Goal: Task Accomplishment & Management: Contribute content

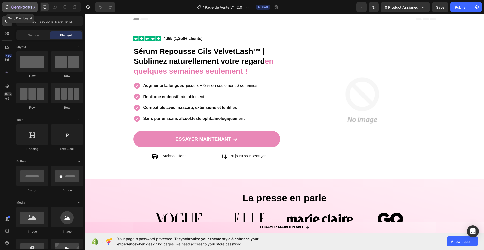
click at [17, 7] on icon "button" at bounding box center [18, 7] width 3 height 2
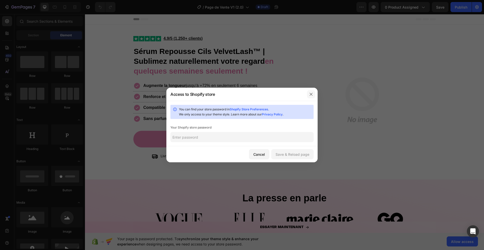
click at [311, 93] on icon "button" at bounding box center [311, 94] width 4 height 4
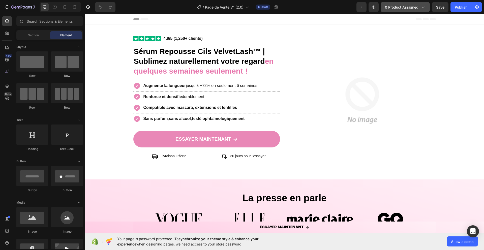
click at [406, 5] on span "0 product assigned" at bounding box center [402, 7] width 34 height 5
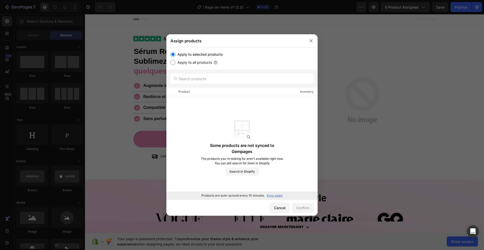
click at [275, 197] on p "Sync again" at bounding box center [275, 195] width 16 height 5
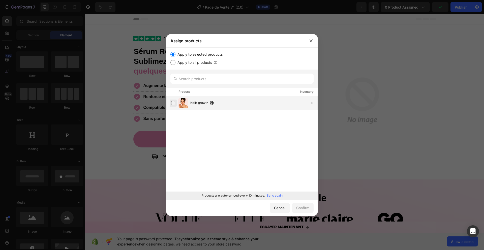
click at [173, 102] on label at bounding box center [173, 103] width 4 height 4
click at [300, 205] on div "Confirm" at bounding box center [302, 207] width 13 height 5
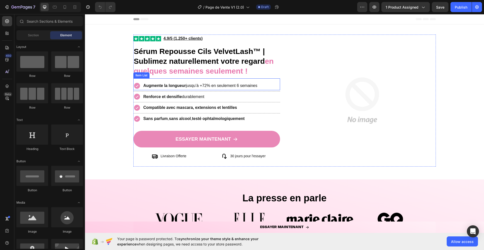
click at [137, 86] on icon at bounding box center [136, 85] width 7 height 7
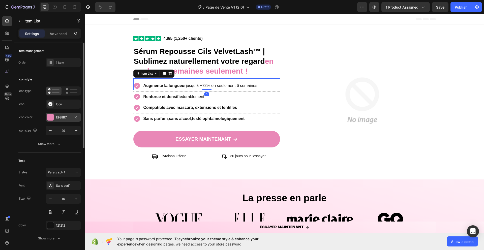
click at [53, 118] on div at bounding box center [50, 117] width 7 height 7
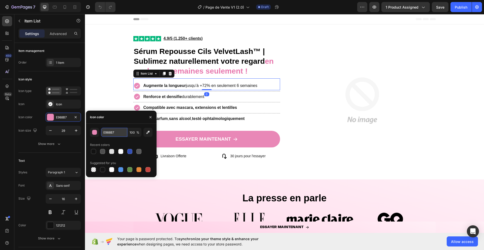
click at [113, 132] on input "E988B7" at bounding box center [114, 132] width 26 height 9
paste input "e1aab8"
click at [118, 142] on div "Recent colors" at bounding box center [121, 145] width 63 height 8
click at [116, 134] on input "E988B7" at bounding box center [114, 132] width 26 height 9
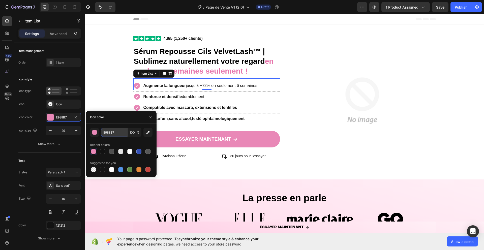
click at [116, 134] on input "E988B7" at bounding box center [114, 132] width 26 height 9
paste input "e1aab8"
type input "E1AAB8"
click at [152, 116] on icon "button" at bounding box center [151, 117] width 4 height 4
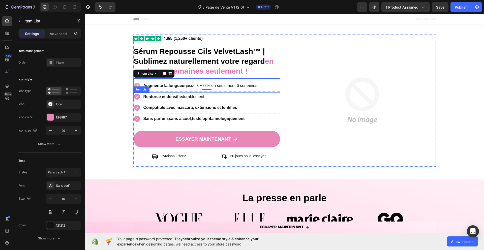
click at [136, 96] on icon at bounding box center [137, 97] width 6 height 6
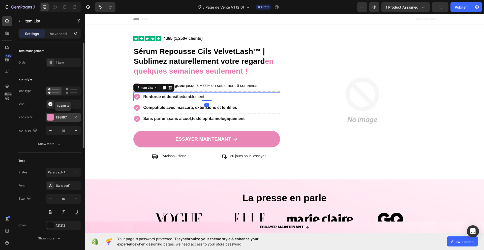
click at [50, 118] on div at bounding box center [50, 117] width 7 height 7
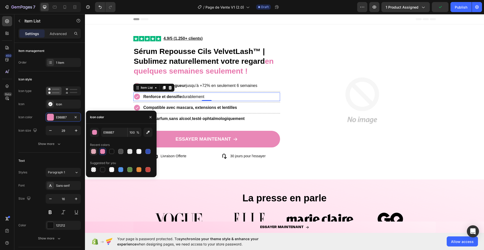
click at [94, 153] on div at bounding box center [93, 151] width 5 height 5
type input "E1AAB8"
click at [151, 118] on icon "button" at bounding box center [151, 117] width 4 height 4
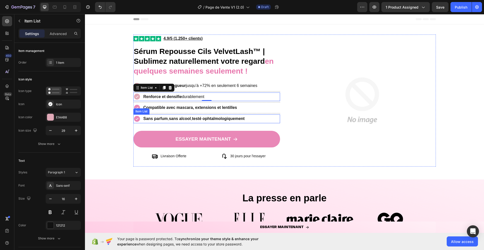
click at [138, 108] on icon at bounding box center [137, 108] width 6 height 6
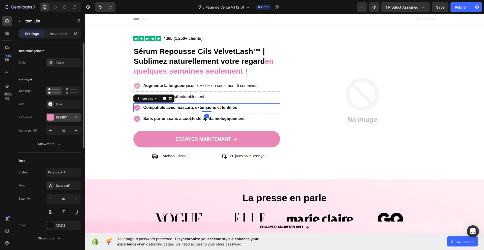
drag, startPoint x: 54, startPoint y: 118, endPoint x: 55, endPoint y: 121, distance: 3.7
click at [54, 118] on div at bounding box center [50, 117] width 7 height 7
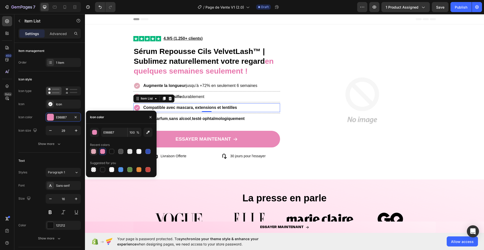
click at [94, 151] on div at bounding box center [93, 151] width 5 height 5
type input "E1AAB8"
click at [151, 118] on icon "button" at bounding box center [151, 117] width 4 height 4
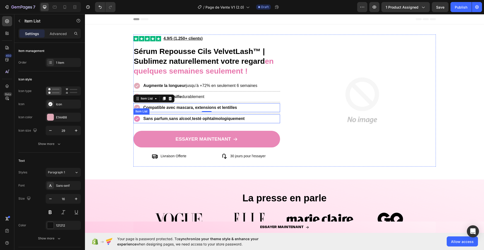
click at [135, 117] on icon at bounding box center [137, 119] width 6 height 6
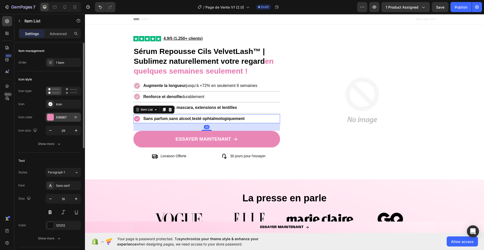
click at [51, 115] on div at bounding box center [50, 117] width 7 height 7
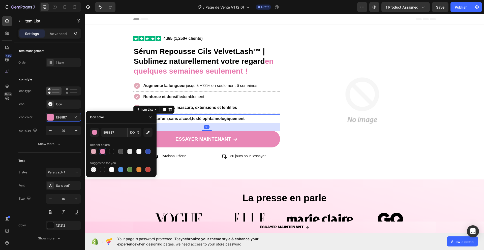
click at [94, 153] on div at bounding box center [93, 151] width 5 height 5
type input "E1AAB8"
click at [152, 116] on icon "button" at bounding box center [151, 117] width 4 height 4
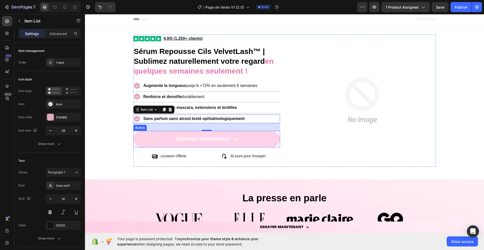
click at [144, 140] on link "ESSAYER MAINTENANT" at bounding box center [206, 139] width 147 height 17
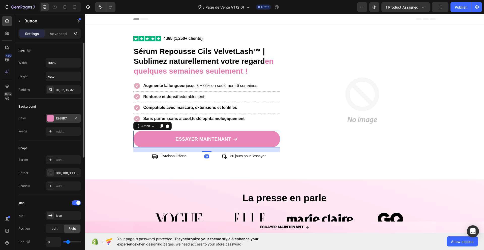
click at [55, 119] on div "E988B7" at bounding box center [63, 118] width 35 height 9
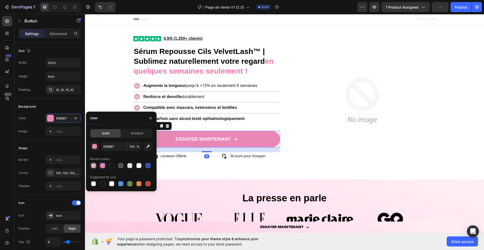
click at [96, 166] on div at bounding box center [94, 166] width 6 height 6
type input "E1AAB8"
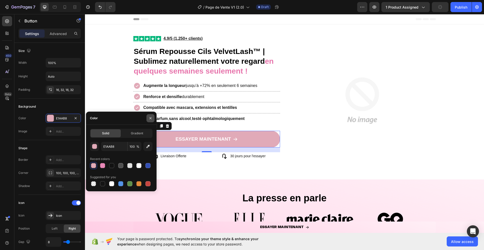
click at [151, 116] on icon "button" at bounding box center [151, 118] width 4 height 4
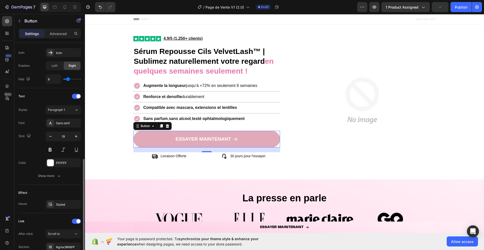
scroll to position [206, 0]
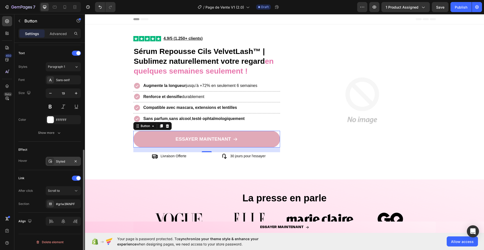
click at [51, 160] on icon at bounding box center [50, 161] width 4 height 4
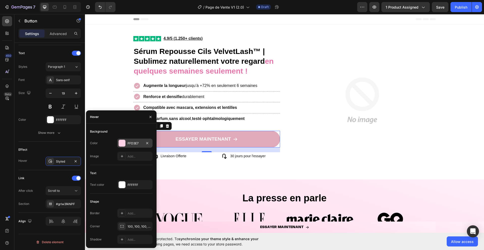
drag, startPoint x: 131, startPoint y: 145, endPoint x: 45, endPoint y: 131, distance: 87.0
click at [131, 145] on div "FFD3E7" at bounding box center [135, 143] width 15 height 5
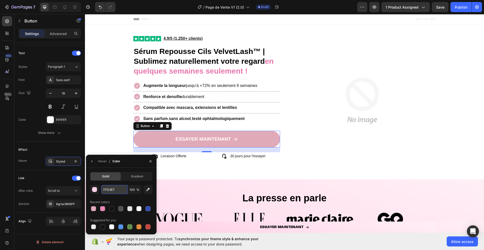
click at [0, 0] on input "FFD3E7" at bounding box center [0, 0] width 0 height 0
paste input "fff1fa"
click at [120, 196] on div "fff1fa 100 % Recent colors Suggested for you" at bounding box center [121, 207] width 63 height 45
type input "FFF1FA"
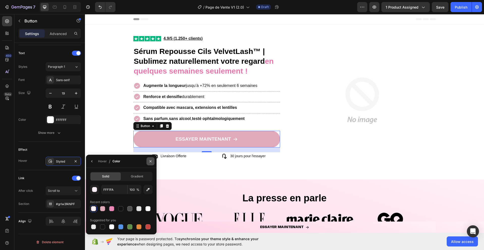
click at [151, 161] on icon "button" at bounding box center [151, 161] width 2 height 2
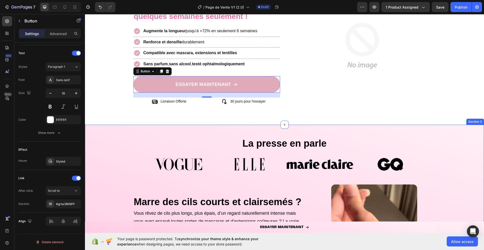
scroll to position [76, 0]
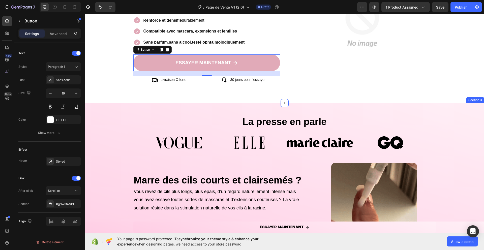
click at [110, 144] on div "Image Image Image Image Carousel" at bounding box center [284, 149] width 399 height 26
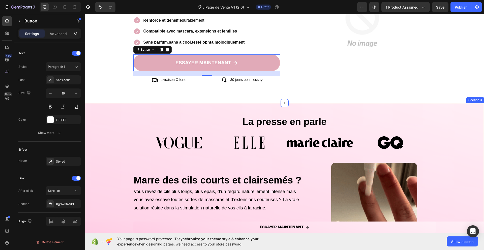
scroll to position [0, 0]
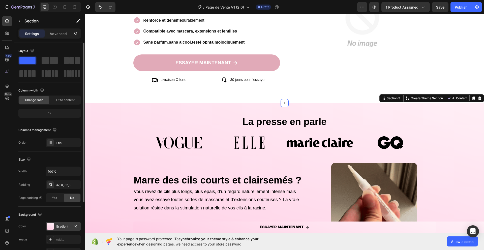
click at [50, 227] on div at bounding box center [50, 226] width 7 height 7
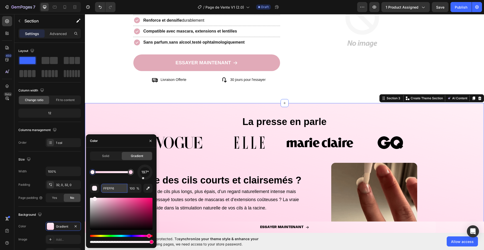
click at [109, 187] on input "FFEFF6" at bounding box center [114, 188] width 26 height 9
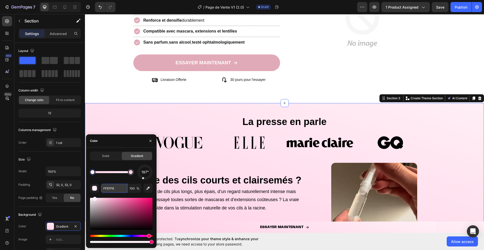
click at [109, 187] on input "FFEFF6" at bounding box center [114, 188] width 26 height 9
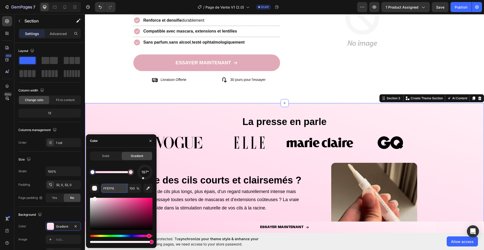
click at [109, 187] on input "FFEFF6" at bounding box center [114, 188] width 26 height 9
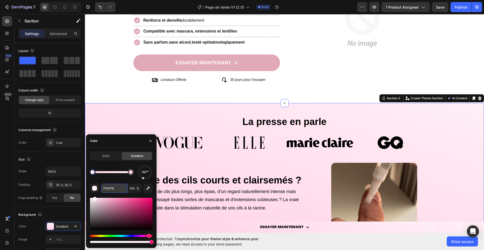
paste input "fff1fa"
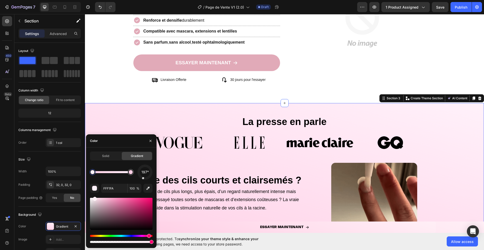
click at [118, 181] on div "197° FFF1FA 100 %" at bounding box center [121, 204] width 63 height 79
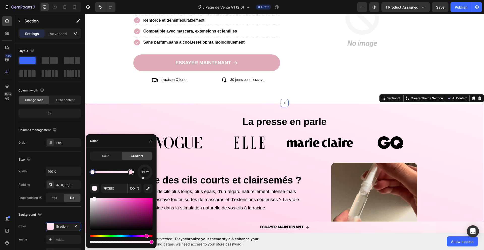
click at [131, 174] on div at bounding box center [131, 172] width 6 height 6
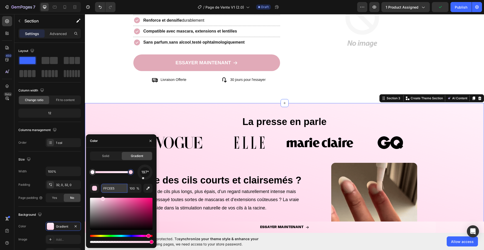
click at [110, 189] on input "FFCEE5" at bounding box center [114, 188] width 26 height 9
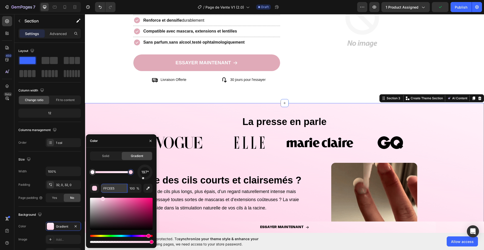
click at [110, 189] on input "FFCEE5" at bounding box center [114, 188] width 26 height 9
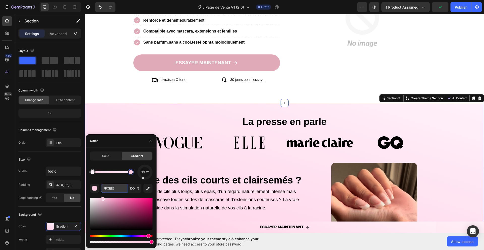
click at [110, 189] on input "FFCEE5" at bounding box center [114, 188] width 26 height 9
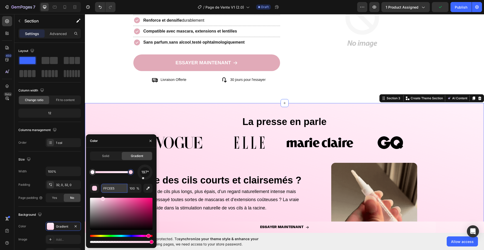
paste input "e1aab8"
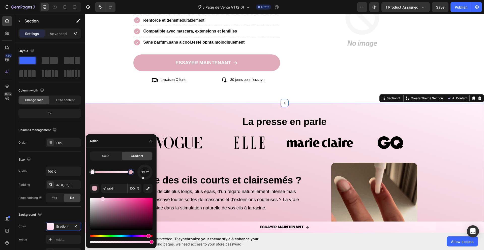
type input "E1AAB8"
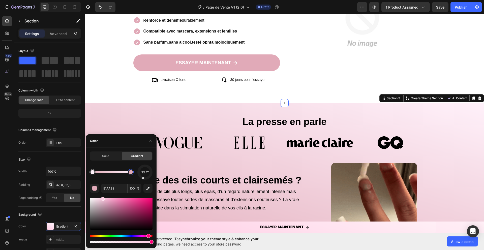
click at [109, 178] on div "197°" at bounding box center [121, 172] width 63 height 15
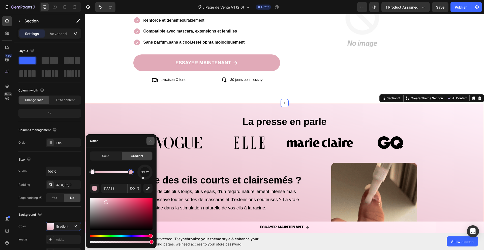
click at [150, 141] on icon "button" at bounding box center [151, 141] width 2 height 2
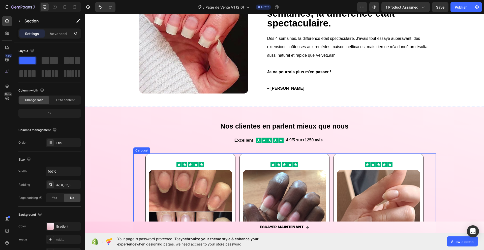
scroll to position [373, 0]
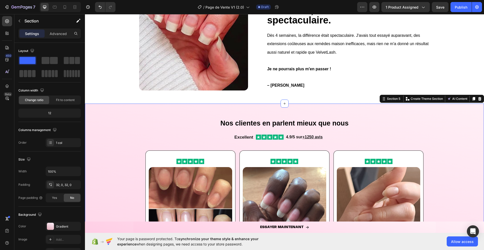
click at [115, 144] on div "Nos clientes en parlent mieux que nous Heading Excellent Text Block Image Row 4…" at bounding box center [284, 227] width 399 height 230
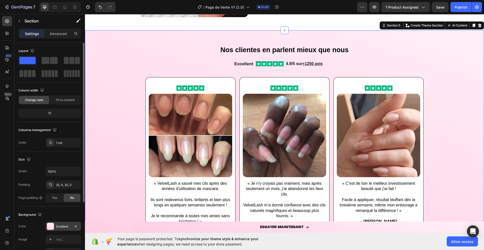
click at [50, 226] on div at bounding box center [50, 226] width 7 height 7
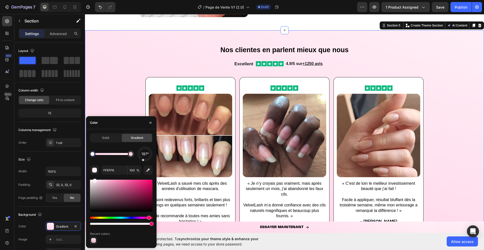
click at [92, 240] on div at bounding box center [93, 240] width 5 height 5
type input "FFF1FA"
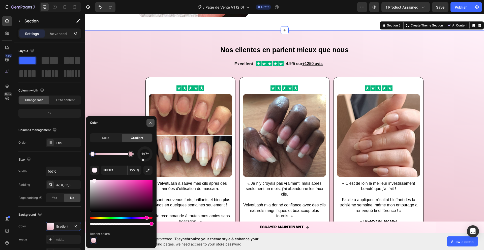
drag, startPoint x: 151, startPoint y: 124, endPoint x: 55, endPoint y: 127, distance: 95.6
click at [151, 124] on icon "button" at bounding box center [151, 123] width 4 height 4
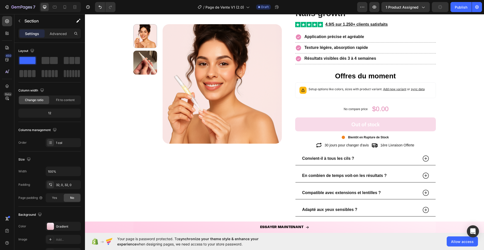
scroll to position [679, 0]
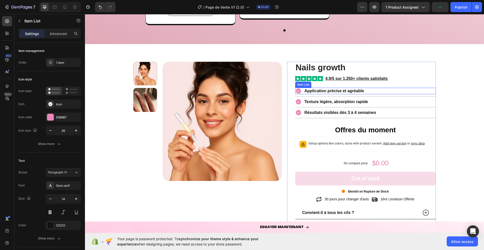
click at [299, 90] on icon at bounding box center [298, 91] width 5 height 5
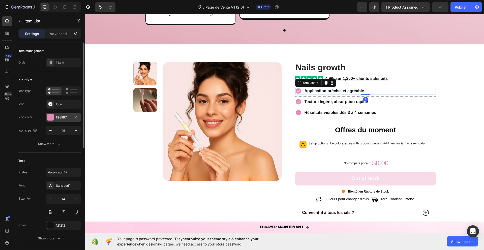
click at [48, 117] on div at bounding box center [50, 117] width 7 height 7
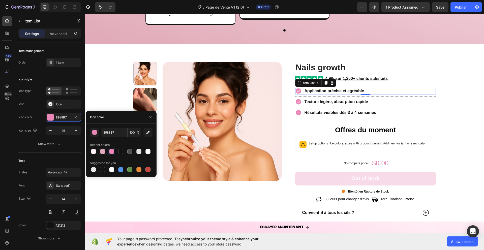
click at [103, 152] on div at bounding box center [102, 151] width 5 height 5
type input "E1AAB8"
click at [299, 103] on icon at bounding box center [298, 101] width 5 height 5
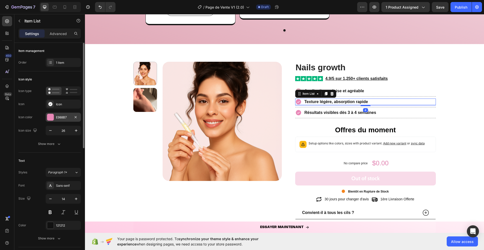
click at [54, 117] on div "E988B7" at bounding box center [63, 117] width 35 height 9
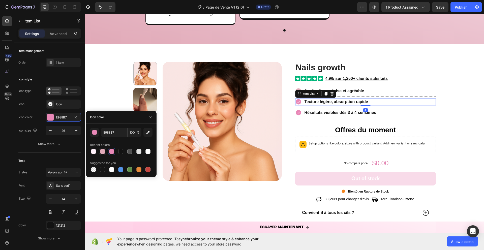
click at [103, 152] on div at bounding box center [102, 151] width 5 height 5
type input "E1AAB8"
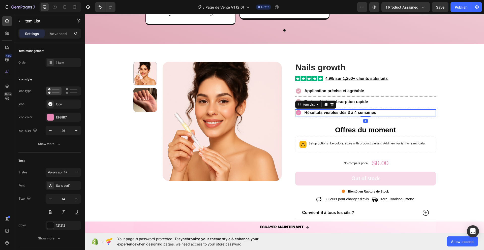
click at [297, 110] on icon at bounding box center [298, 112] width 7 height 7
click at [52, 118] on div at bounding box center [50, 117] width 7 height 7
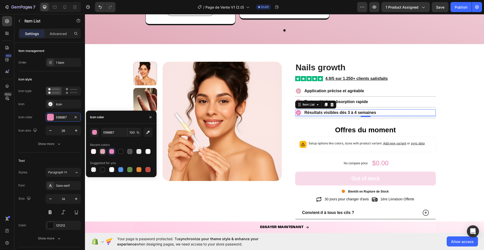
click at [103, 151] on div at bounding box center [102, 151] width 5 height 5
type input "E1AAB8"
click at [149, 116] on icon "button" at bounding box center [151, 117] width 4 height 4
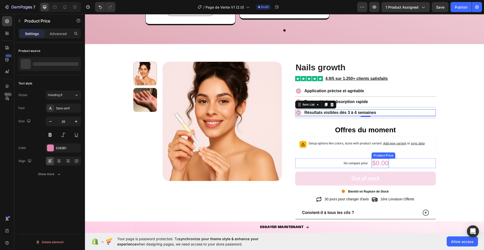
click at [382, 165] on div "$0.00" at bounding box center [380, 164] width 17 height 10
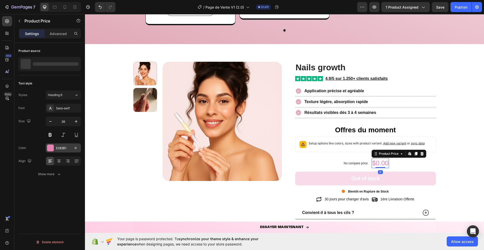
click at [51, 148] on div at bounding box center [50, 148] width 7 height 7
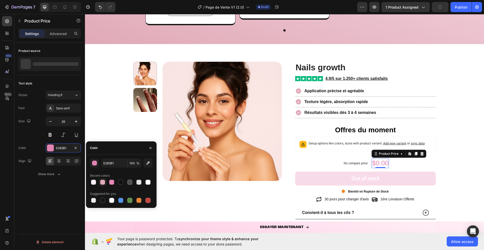
click at [102, 183] on div at bounding box center [102, 182] width 5 height 5
type input "E1AAB8"
click at [311, 178] on button "Out of stock" at bounding box center [365, 179] width 141 height 14
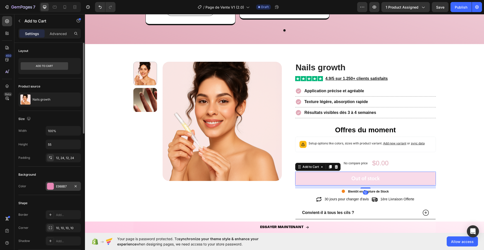
click at [49, 182] on div "E988B7" at bounding box center [63, 186] width 35 height 9
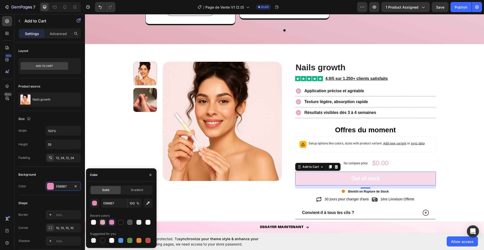
click at [102, 222] on div at bounding box center [102, 222] width 5 height 5
type input "E1AAB8"
click at [149, 176] on icon "button" at bounding box center [151, 175] width 4 height 4
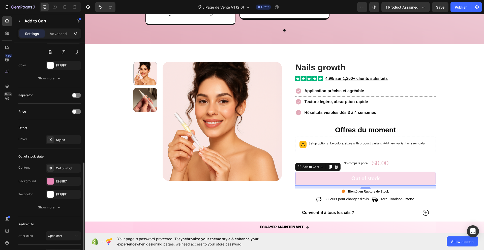
scroll to position [288, 0]
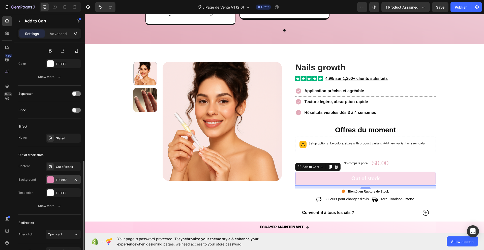
click at [54, 180] on div at bounding box center [50, 179] width 7 height 7
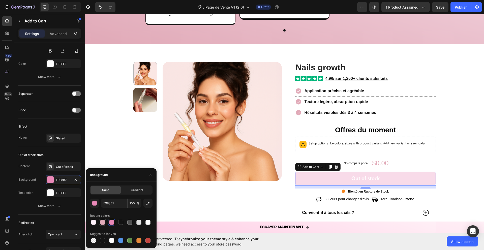
click at [101, 221] on div at bounding box center [102, 222] width 5 height 5
type input "E1AAB8"
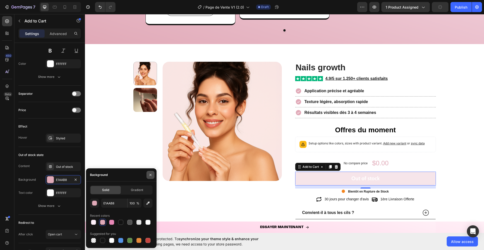
click at [153, 177] on button "button" at bounding box center [151, 175] width 8 height 8
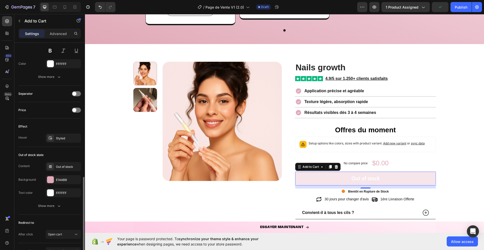
scroll to position [319, 0]
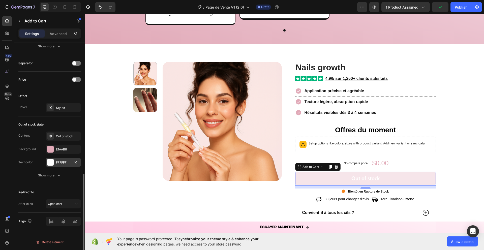
click at [53, 160] on div at bounding box center [50, 162] width 7 height 7
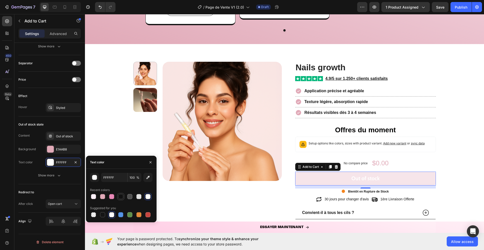
click at [121, 198] on div at bounding box center [120, 196] width 5 height 5
type input "121212"
click at [151, 163] on icon "button" at bounding box center [151, 162] width 4 height 4
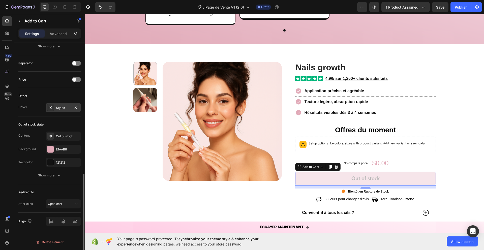
click at [50, 107] on icon at bounding box center [50, 108] width 4 height 4
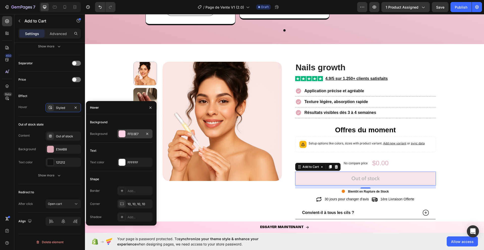
click at [124, 135] on div at bounding box center [122, 134] width 7 height 7
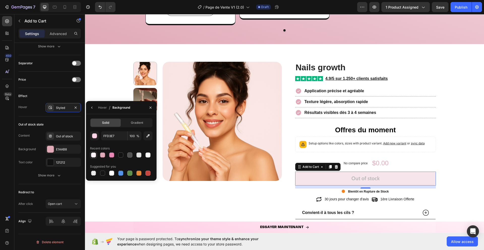
click at [95, 156] on div at bounding box center [93, 155] width 5 height 5
type input "FFF1FA"
click at [152, 108] on icon "button" at bounding box center [151, 108] width 4 height 4
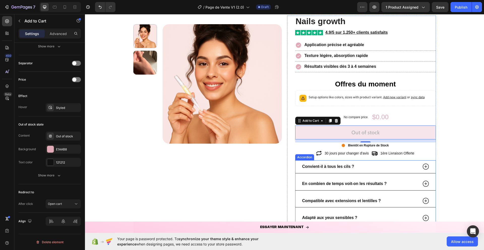
scroll to position [726, 0]
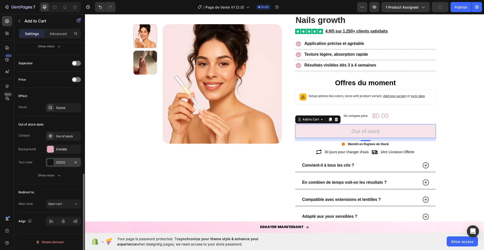
click at [53, 163] on div at bounding box center [50, 162] width 7 height 7
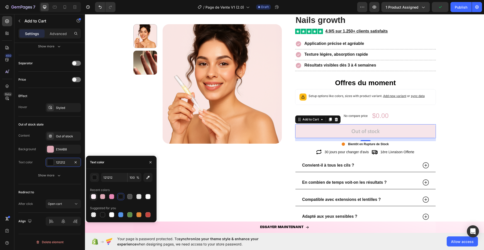
click at [95, 195] on div at bounding box center [93, 196] width 5 height 5
click at [0, 0] on input "FFF1FA" at bounding box center [0, 0] width 0 height 0
paste input "dbb9a4"
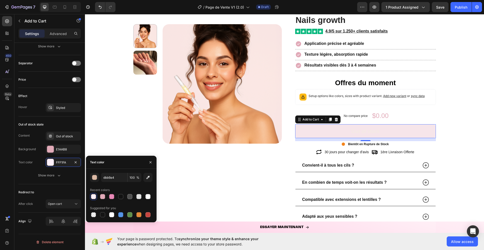
click at [119, 188] on div "Recent colors" at bounding box center [121, 190] width 63 height 8
click at [111, 215] on div at bounding box center [111, 214] width 5 height 5
type input "FFFFFF"
click at [151, 162] on icon "button" at bounding box center [151, 162] width 2 height 2
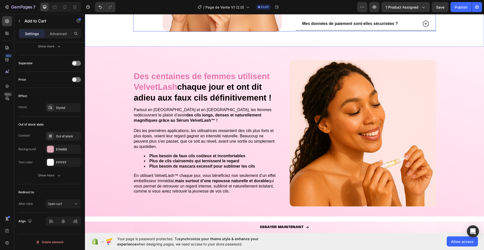
scroll to position [965, 0]
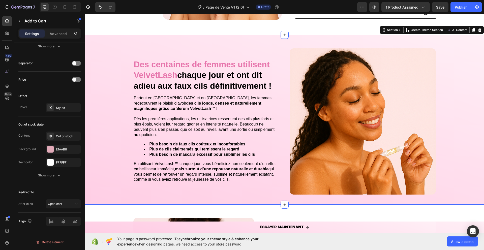
click at [91, 170] on div "Des centaines de femmes utilisent VelvetLash chaque jour et ont dit adieu aux f…" at bounding box center [284, 124] width 399 height 162
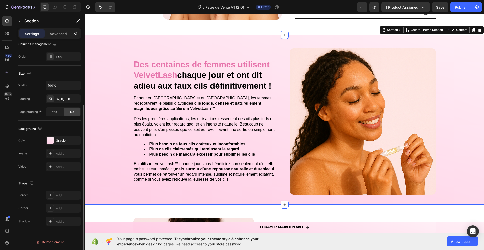
scroll to position [0, 0]
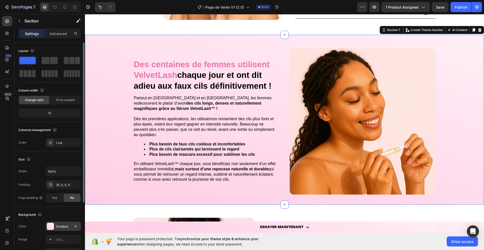
click at [48, 228] on div at bounding box center [50, 226] width 7 height 7
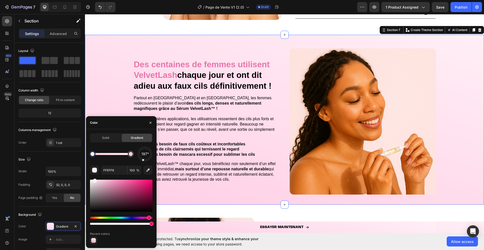
click at [93, 242] on div at bounding box center [93, 240] width 5 height 5
type input "FFF1FA"
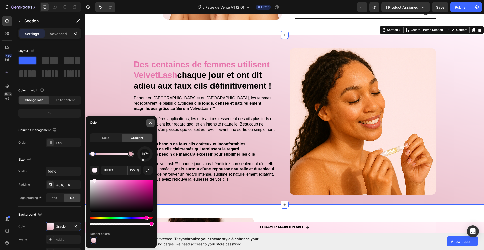
click at [150, 124] on icon "button" at bounding box center [151, 123] width 4 height 4
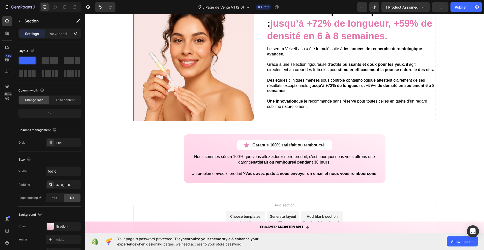
scroll to position [1205, 0]
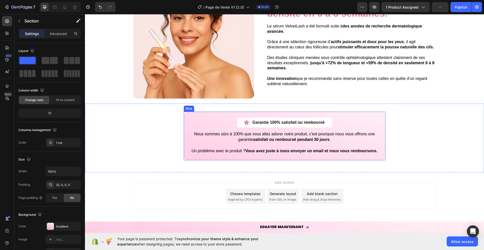
click at [186, 138] on div "Garantie 100% satisfait ou remboursé Item List Row Nous sommes sûrs à 100% que …" at bounding box center [285, 136] width 202 height 49
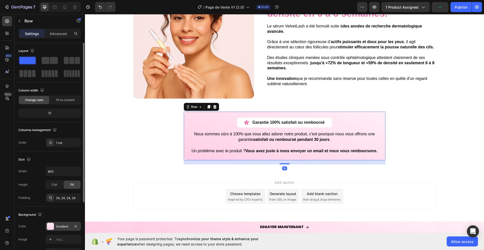
click at [52, 227] on div at bounding box center [50, 226] width 7 height 7
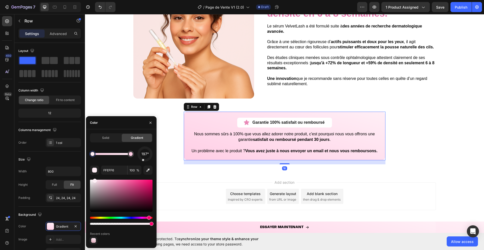
click at [93, 241] on div at bounding box center [93, 240] width 5 height 5
type input "FFF1FA"
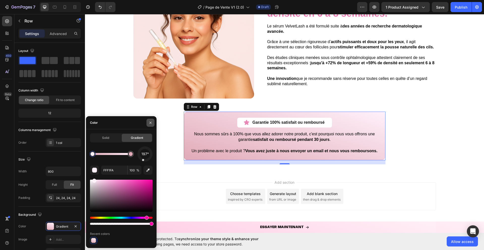
click at [153, 123] on button "button" at bounding box center [151, 123] width 8 height 8
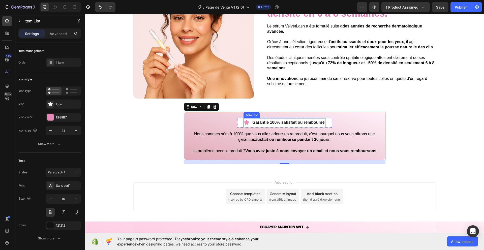
click at [247, 124] on icon at bounding box center [246, 122] width 5 height 5
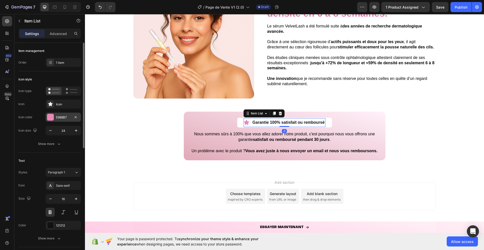
click at [47, 114] on div "E988B7" at bounding box center [63, 117] width 35 height 9
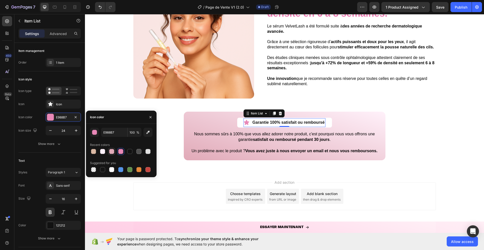
click at [112, 153] on div at bounding box center [111, 151] width 5 height 5
type input "E1AAB8"
click at [150, 120] on button "button" at bounding box center [151, 117] width 8 height 8
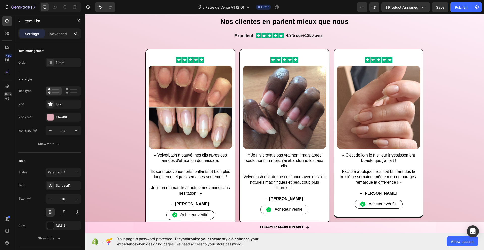
scroll to position [939, 0]
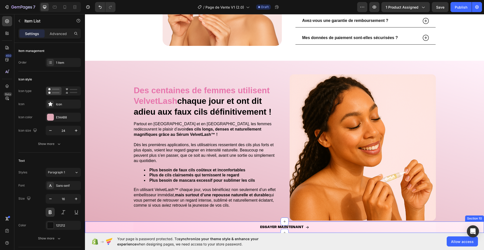
click at [112, 229] on div "ESSAYER MAINTENANT Button Row" at bounding box center [284, 227] width 399 height 11
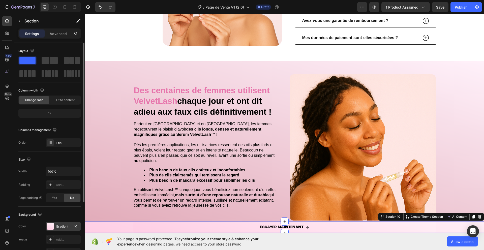
click at [48, 223] on div at bounding box center [50, 226] width 7 height 7
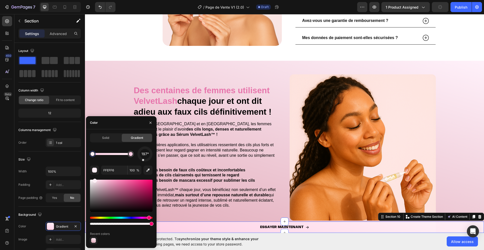
click at [91, 241] on div at bounding box center [93, 240] width 5 height 5
type input "FFF1FA"
click at [153, 124] on button "button" at bounding box center [151, 123] width 8 height 8
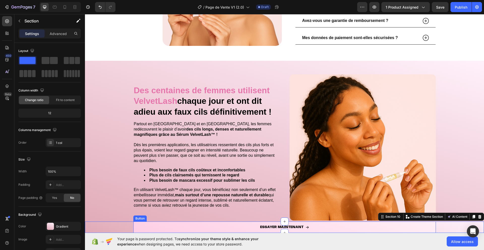
click at [194, 226] on link "ESSAYER MAINTENANT" at bounding box center [284, 227] width 303 height 11
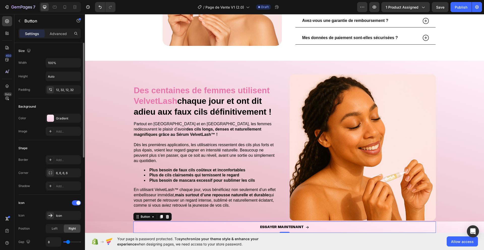
click at [51, 118] on div at bounding box center [50, 118] width 7 height 7
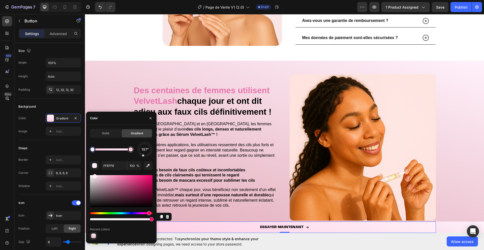
click at [93, 233] on div at bounding box center [93, 235] width 7 height 7
type input "FFF1FA"
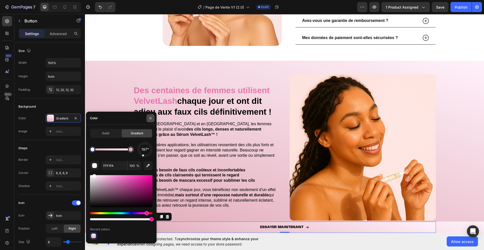
click at [150, 120] on icon "button" at bounding box center [151, 118] width 4 height 4
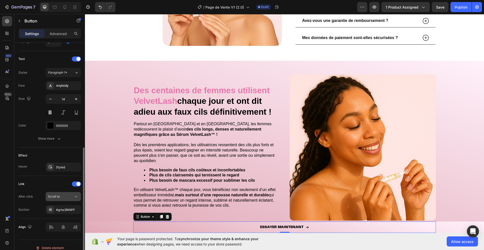
scroll to position [206, 0]
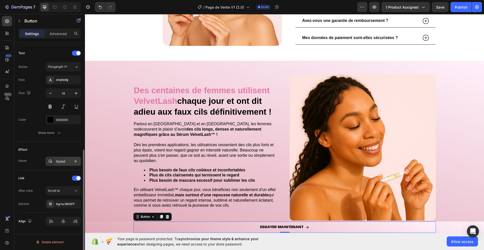
click at [52, 158] on div at bounding box center [50, 161] width 7 height 7
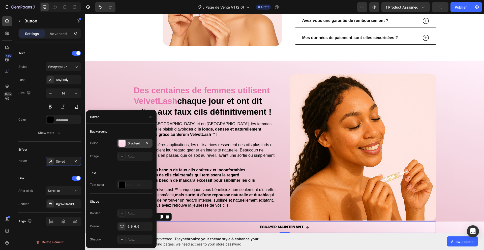
click at [121, 142] on div at bounding box center [122, 143] width 7 height 7
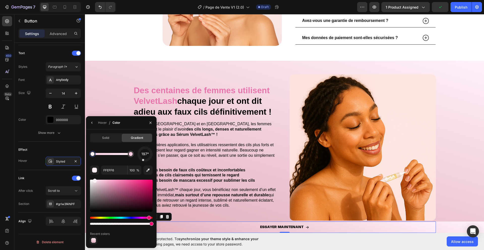
click at [95, 238] on div at bounding box center [93, 240] width 5 height 5
type input "FFF1FA"
click at [151, 124] on icon "button" at bounding box center [151, 123] width 4 height 4
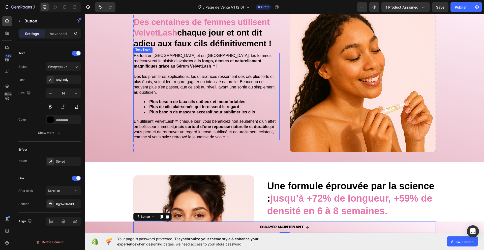
scroll to position [1205, 0]
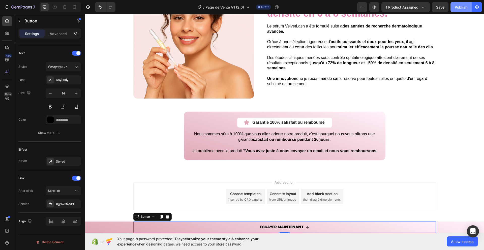
click at [461, 5] on div "Publish" at bounding box center [461, 7] width 13 height 5
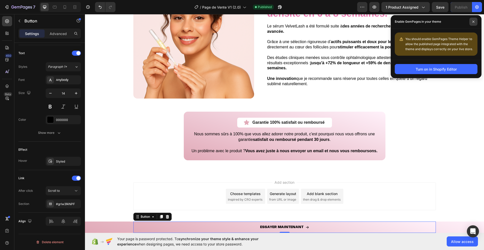
click at [474, 22] on icon at bounding box center [473, 21] width 3 height 3
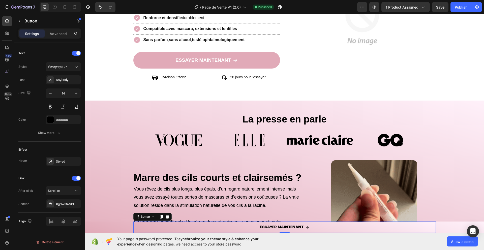
scroll to position [0, 0]
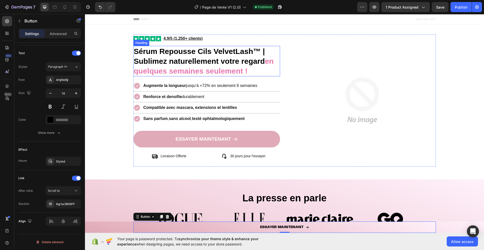
click at [188, 68] on strong "en quelques semaines seulement !" at bounding box center [204, 66] width 140 height 18
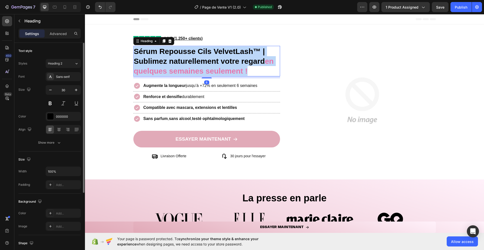
click at [188, 68] on strong "en quelques semaines seulement !" at bounding box center [204, 66] width 140 height 18
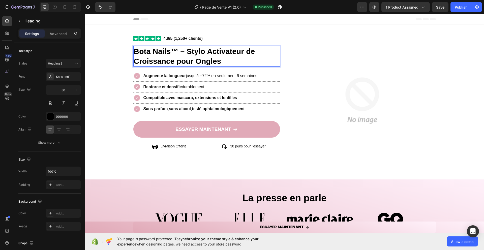
click at [187, 51] on strong "Bota Nails™ – Stylo Activateur de Croissance pour Ongles" at bounding box center [194, 56] width 121 height 18
click at [191, 51] on strong "Bota Nails™ – Stylo Activateur de Croissance pour Ongles" at bounding box center [194, 56] width 121 height 18
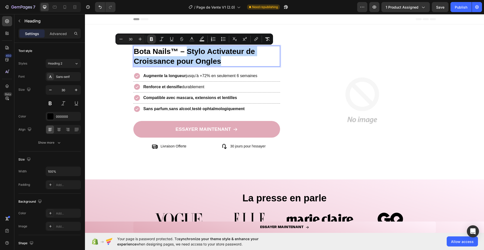
drag, startPoint x: 187, startPoint y: 50, endPoint x: 237, endPoint y: 62, distance: 51.4
click at [237, 62] on p "Bota Nails™ – Stylo Activateur de Croissance pour Ongles" at bounding box center [207, 56] width 146 height 20
click at [229, 63] on p "Bota Nails™ – Stylo Activateur de Croissance pour Ongles" at bounding box center [207, 56] width 146 height 20
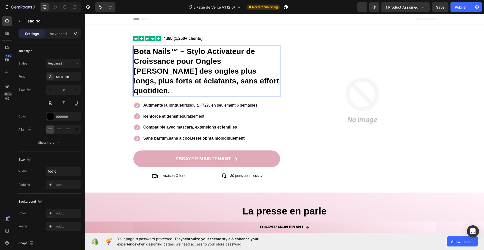
click at [224, 61] on strong "Bota Nails™ – Stylo Activateur de Croissance pour Ongles Révélez des ongles plu…" at bounding box center [206, 71] width 145 height 48
click at [228, 60] on strong "Bota Nails™ – Stylo Activateur de Croissance pour Ongles | Révélez des ongles p…" at bounding box center [206, 71] width 145 height 48
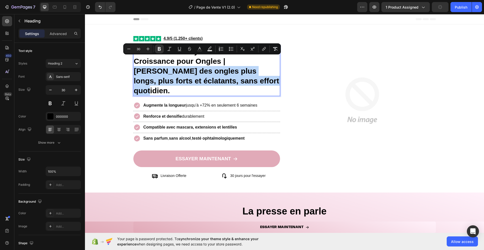
drag, startPoint x: 228, startPoint y: 60, endPoint x: 248, endPoint y: 85, distance: 32.5
click at [248, 85] on p "Bota Nails™ – Stylo Activateur de Croissance pour Ongles | Révélez des ongles p…" at bounding box center [207, 70] width 146 height 49
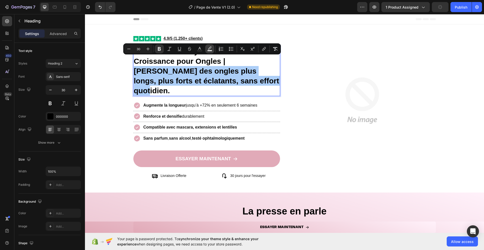
click at [205, 48] on button "Text Background Color" at bounding box center [209, 48] width 9 height 9
type input "000000"
type input "77"
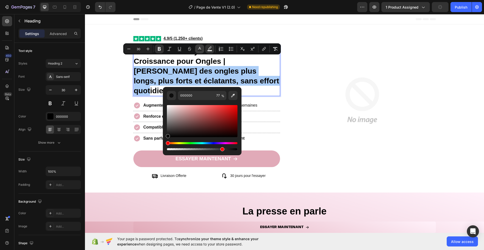
click at [197, 47] on icon "Editor contextual toolbar" at bounding box center [199, 48] width 5 height 5
type input "000000"
click at [193, 93] on input "000000" at bounding box center [196, 95] width 36 height 9
paste input "Révélez des ongles plus longs, plus forts et éclatants, sans effort quotidien."
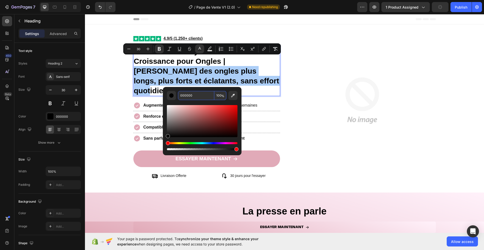
type input "Révélez des ongles plus longs, plus forts et éclatants, sans effort quotidien."
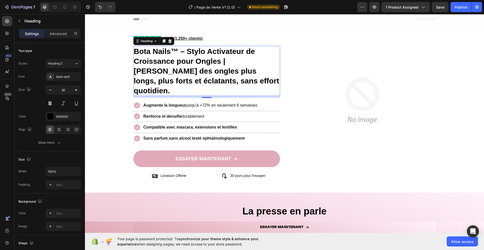
click at [225, 60] on strong "Bota Nails™ – Stylo Activateur de Croissance pour Ongles |Révélez des ongles pl…" at bounding box center [206, 71] width 145 height 48
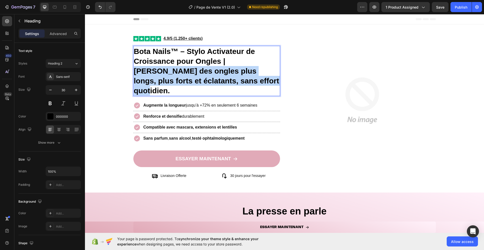
drag, startPoint x: 226, startPoint y: 60, endPoint x: 248, endPoint y: 80, distance: 30.3
click at [248, 80] on p "Bota Nails™ – Stylo Activateur de Croissance pour Ongles |Révélez des ongles pl…" at bounding box center [207, 70] width 146 height 49
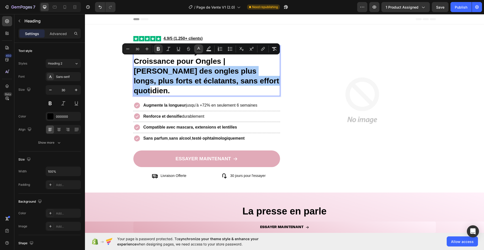
click at [198, 49] on icon "Editor contextual toolbar" at bounding box center [198, 48] width 5 height 5
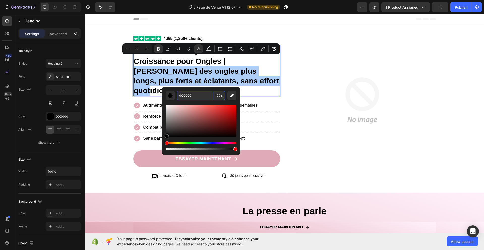
click at [191, 95] on input "000000" at bounding box center [195, 95] width 36 height 9
paste input "dbb9a4"
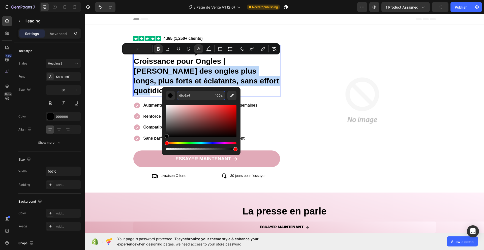
type input "DBB9A4"
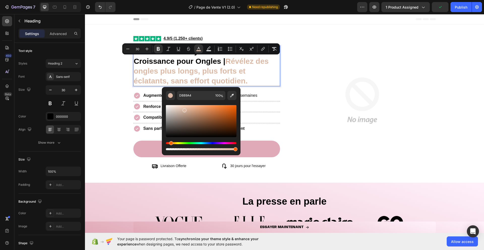
click at [189, 103] on div "Editor contextual toolbar" at bounding box center [201, 125] width 71 height 51
click at [277, 110] on div "Renforce et densifie durablement" at bounding box center [206, 106] width 147 height 9
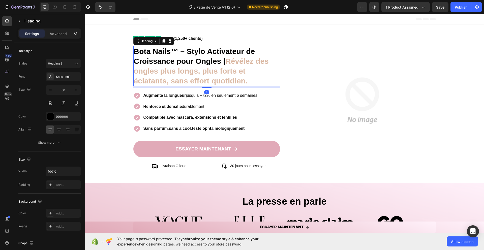
click at [226, 62] on strong "Révélez des ongles plus longs, plus forts et éclatants, sans effort quotidien." at bounding box center [201, 71] width 135 height 28
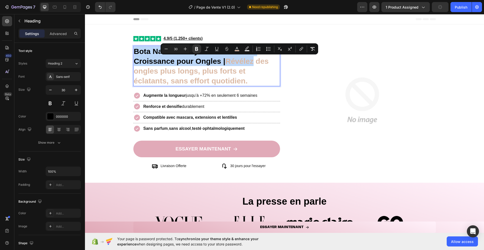
click at [230, 63] on strong "Révélez des ongles plus longs, plus forts et éclatants, sans effort quotidien." at bounding box center [201, 71] width 135 height 28
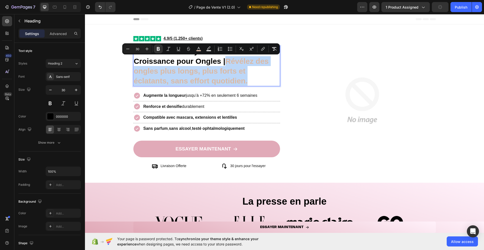
drag, startPoint x: 226, startPoint y: 61, endPoint x: 251, endPoint y: 80, distance: 31.3
click at [251, 80] on p "Bota Nails™ – Stylo Activateur de Croissance pour Ongles | Révélez des ongles p…" at bounding box center [207, 65] width 146 height 39
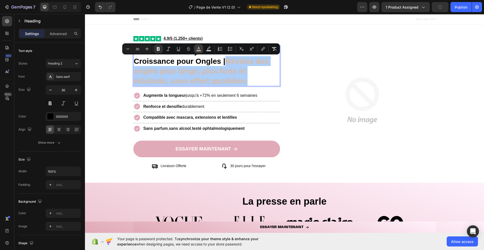
click at [199, 49] on icon "Editor contextual toolbar" at bounding box center [198, 48] width 5 height 5
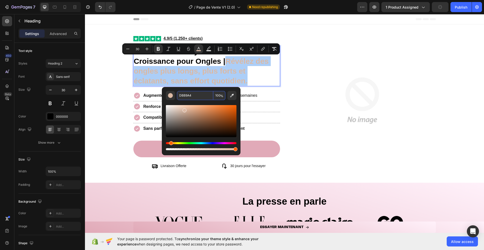
click at [189, 97] on input "DBB9A4" at bounding box center [195, 95] width 36 height 9
paste input "e1aab8"
paste input "Editor contextual toolbar"
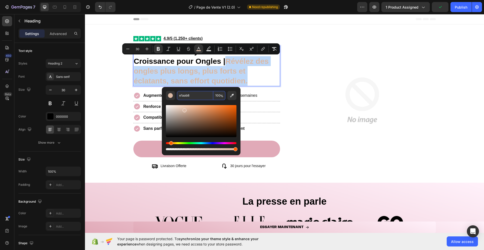
type input "E1AAB8"
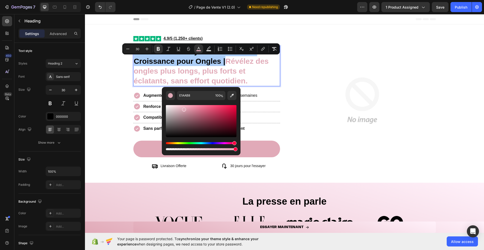
click at [193, 103] on div "Editor contextual toolbar" at bounding box center [201, 125] width 71 height 51
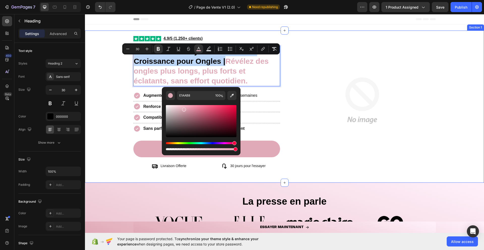
click at [110, 110] on div "Image Image 4.9/5 (1,250+ clients) Text Block Row Bota Nails™ – Stylo Activateu…" at bounding box center [284, 107] width 399 height 144
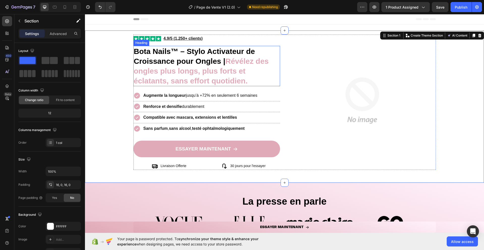
click at [226, 61] on strong "Révélez des ongles plus longs, plus forts et éclatants, sans effort quotidien." at bounding box center [201, 71] width 135 height 28
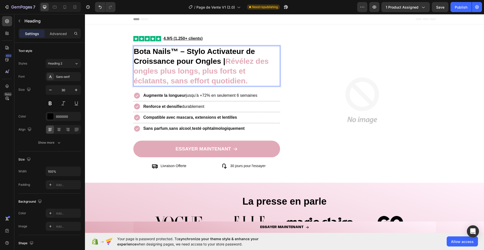
click at [227, 61] on strong "Révélez des ongles plus longs, plus forts et éclatants, sans effort quotidien." at bounding box center [201, 71] width 135 height 28
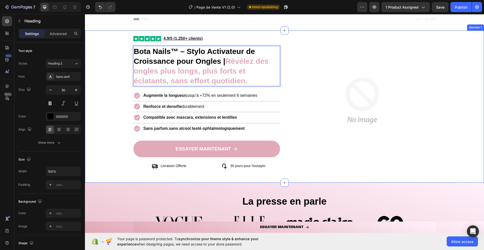
click at [95, 82] on div "Image Image 4.9/5 (1,250+ clients) Text Block Row Bota Nails™ – Stylo Activateu…" at bounding box center [284, 107] width 399 height 144
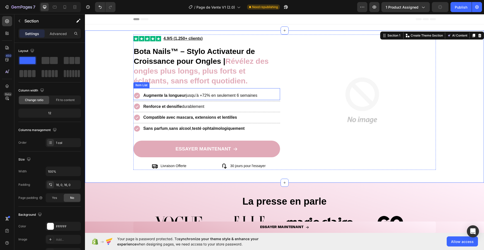
click at [178, 96] on strong "Augmente la longueur" at bounding box center [164, 95] width 43 height 4
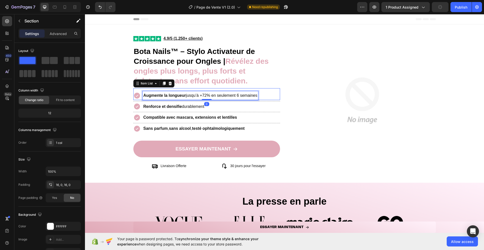
click at [178, 96] on strong "Augmente la longueur" at bounding box center [164, 95] width 43 height 4
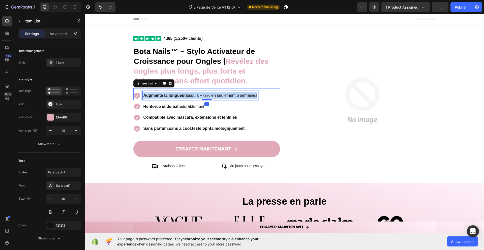
click at [178, 96] on strong "Augmente la longueur" at bounding box center [164, 95] width 43 height 4
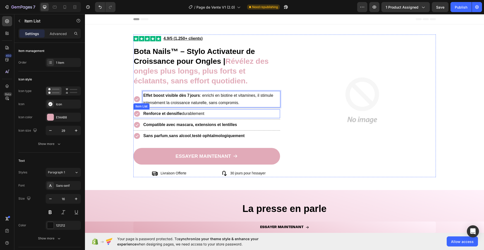
click at [181, 112] on strong "Renforce et densifie" at bounding box center [162, 113] width 39 height 4
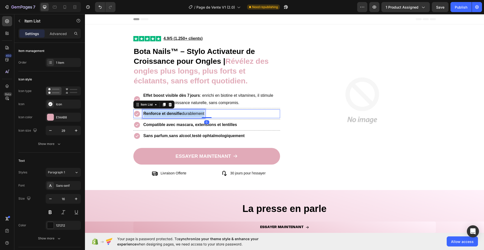
click at [181, 112] on strong "Renforce et densifie" at bounding box center [162, 113] width 39 height 4
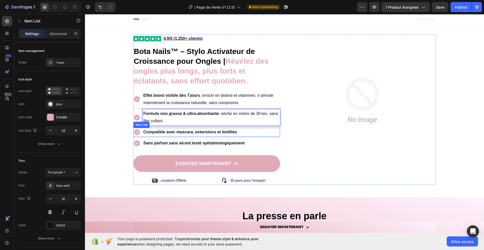
click at [156, 133] on strong "Compatible avec mascara, extensions et lentilles" at bounding box center [190, 132] width 94 height 4
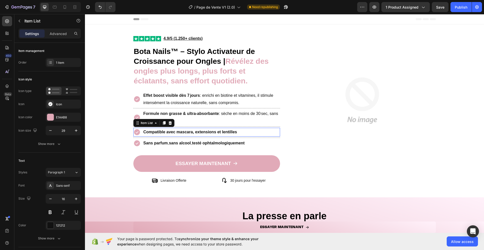
click at [156, 133] on strong "Compatible avec mascara, extensions et lentilles" at bounding box center [190, 132] width 94 height 4
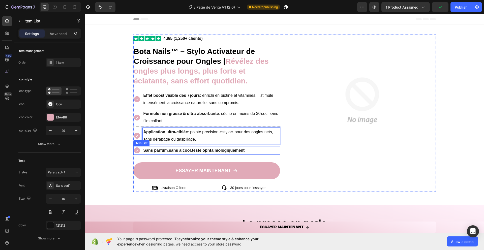
click at [196, 152] on strong "testé ophtalmologiquement" at bounding box center [218, 150] width 53 height 4
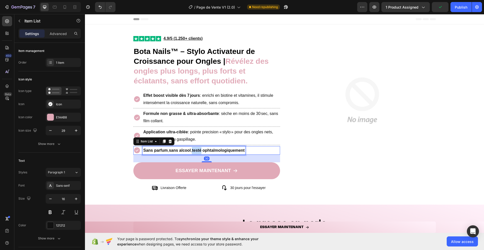
click at [196, 152] on strong "testé ophtalmologiquement" at bounding box center [218, 150] width 53 height 4
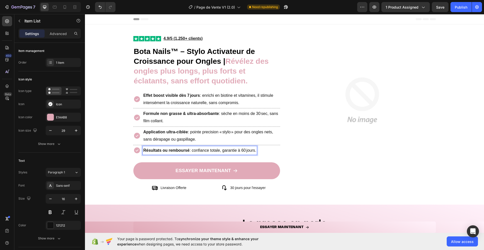
click at [244, 152] on p "Résultats ou remboursé : confiance totale, garantie à 60 jours." at bounding box center [199, 150] width 113 height 7
click at [111, 165] on div "Image Image 4.9/5 (1,250+ clients) Text Block Row ⁠⁠⁠⁠⁠⁠⁠ Bota Nails™ – Stylo A…" at bounding box center [284, 118] width 399 height 166
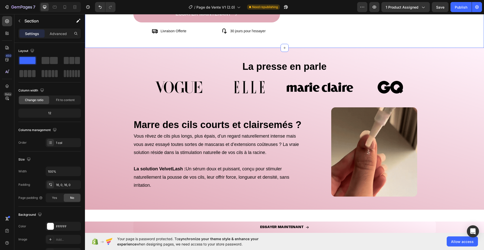
scroll to position [159, 0]
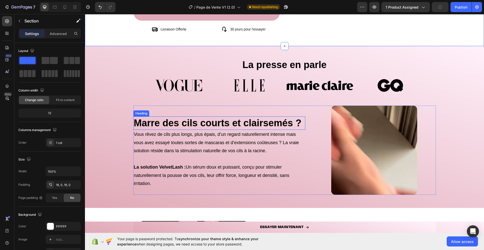
click at [175, 122] on strong "Marre des cils courts et clairsemés ?" at bounding box center [218, 123] width 168 height 11
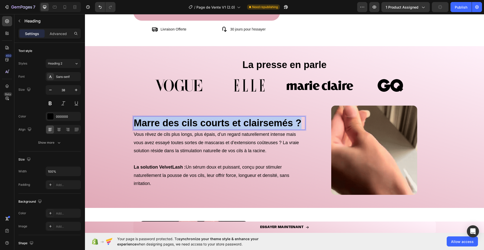
click at [175, 122] on strong "Marre des cils courts et clairsemés ?" at bounding box center [218, 123] width 168 height 11
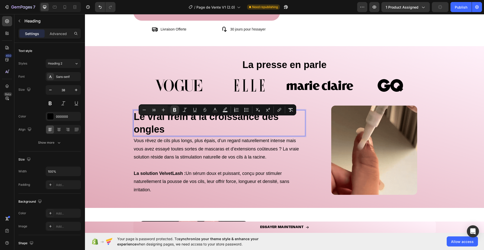
scroll to position [152, 0]
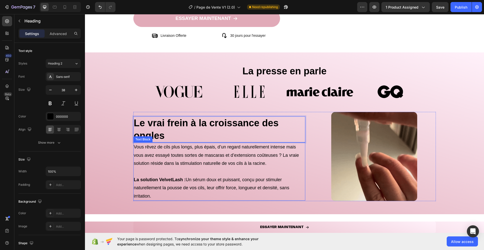
click at [177, 169] on p at bounding box center [219, 171] width 171 height 8
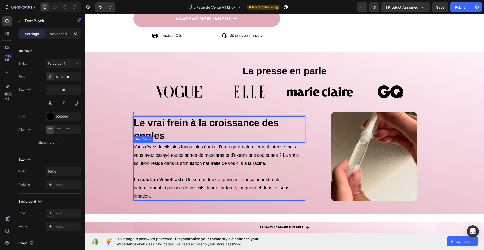
click at [177, 169] on p at bounding box center [219, 171] width 171 height 8
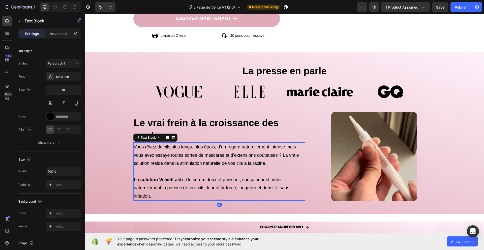
click at [177, 169] on p "Rich Text Editor. Editing area: main" at bounding box center [219, 171] width 171 height 8
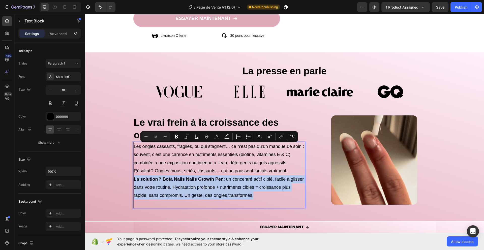
scroll to position [152, 0]
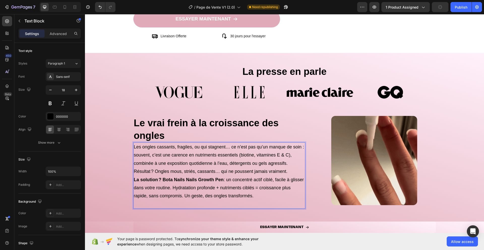
click at [288, 171] on p "Les ongles cassants, fragiles, ou qui stagnent… ce n’est pas qu’un manque de so…" at bounding box center [219, 159] width 171 height 33
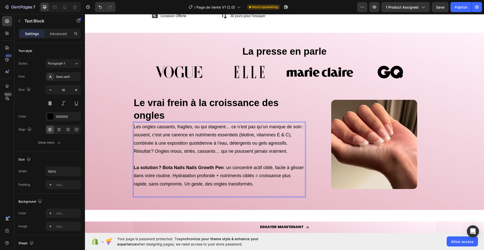
scroll to position [176, 0]
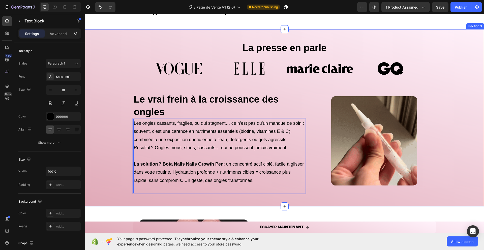
click at [107, 155] on div "La presse en parle Heading Image Image Image Image Carousel ⁠⁠⁠⁠⁠⁠⁠ Le vrai fre…" at bounding box center [284, 117] width 399 height 161
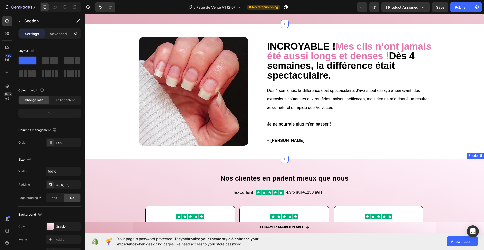
scroll to position [352, 0]
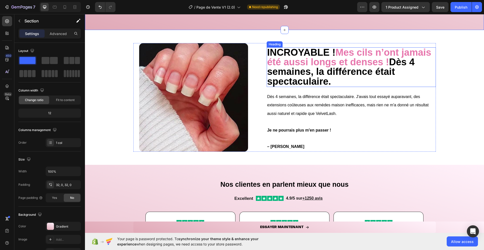
click at [280, 61] on strong "Mes cils n’ont jamais été aussi longs et denses !" at bounding box center [349, 57] width 164 height 20
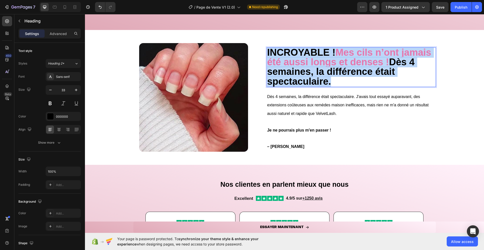
click at [280, 61] on strong "Mes cils n’ont jamais été aussi longs et denses !" at bounding box center [349, 57] width 164 height 20
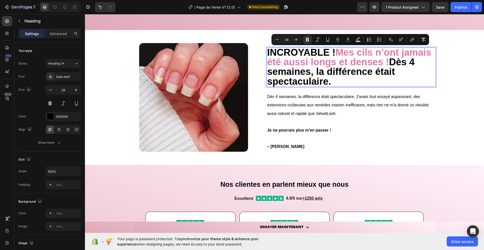
scroll to position [357, 0]
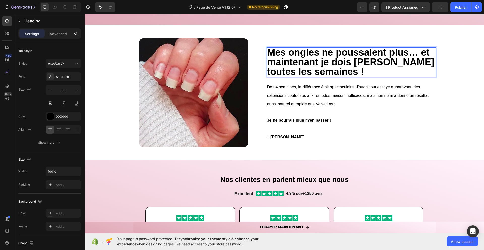
click at [268, 62] on strong "Mes ongles ne poussaient plus… et maintenant je dois les limer toutes les semai…" at bounding box center [350, 62] width 167 height 30
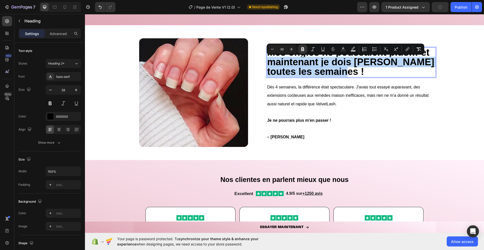
drag, startPoint x: 268, startPoint y: 62, endPoint x: 350, endPoint y: 73, distance: 82.7
click at [350, 73] on p "Mes ongles ne poussaient plus… et maintenant je dois les limer toutes les semai…" at bounding box center [351, 62] width 168 height 29
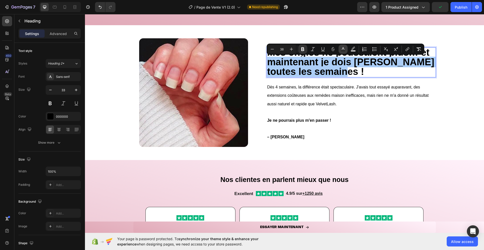
click at [341, 49] on icon "Editor contextual toolbar" at bounding box center [343, 49] width 5 height 5
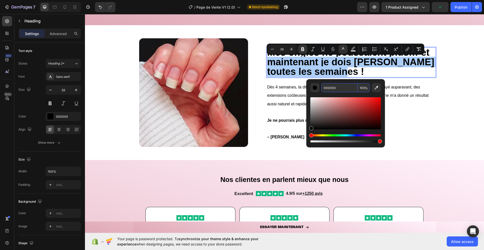
click at [336, 89] on input "000000" at bounding box center [340, 87] width 36 height 9
paste input "e1aab8"
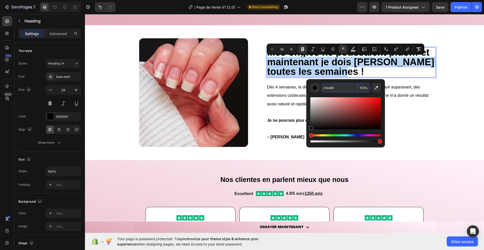
type input "E1AAB8"
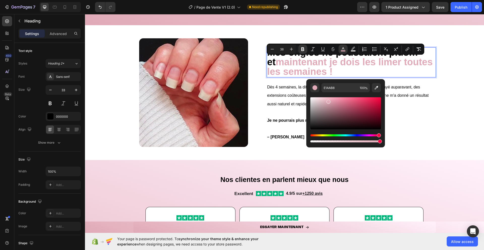
click at [333, 95] on div "Editor contextual toolbar" at bounding box center [345, 117] width 71 height 51
click at [286, 94] on span "Dès 4 semaines, la différence était spectaculaire. J'avais tout essayé auparava…" at bounding box center [347, 95] width 161 height 21
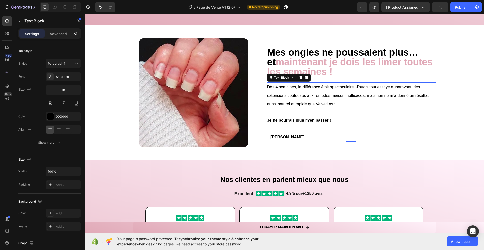
click at [311, 111] on p at bounding box center [351, 112] width 168 height 8
click at [311, 111] on p "Rich Text Editor. Editing area: main" at bounding box center [351, 112] width 168 height 8
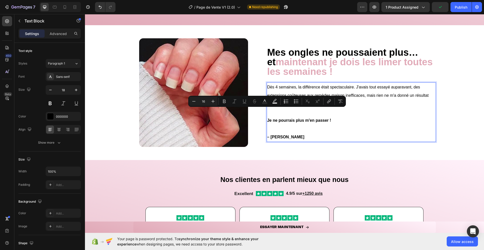
click at [334, 122] on p "Je ne pourrais plus m'en passer !" at bounding box center [351, 120] width 168 height 8
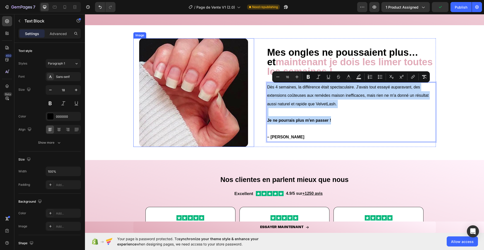
drag, startPoint x: 334, startPoint y: 120, endPoint x: 254, endPoint y: 87, distance: 86.5
click at [254, 87] on div "⁠⁠⁠⁠⁠⁠⁠ Mes ongles ne poussaient plus… et maintenant je dois les limer toutes l…" at bounding box center [284, 92] width 303 height 109
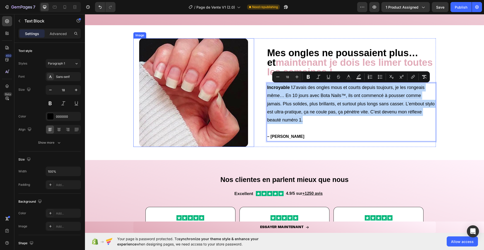
scroll to position [357, 0]
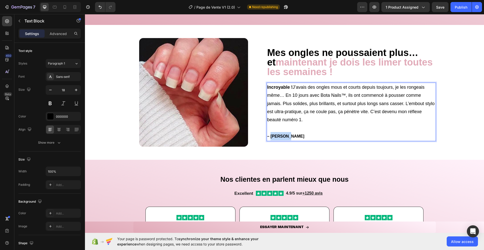
drag, startPoint x: 285, startPoint y: 135, endPoint x: 272, endPoint y: 135, distance: 13.6
click at [272, 135] on strong "– [PERSON_NAME]" at bounding box center [285, 136] width 37 height 4
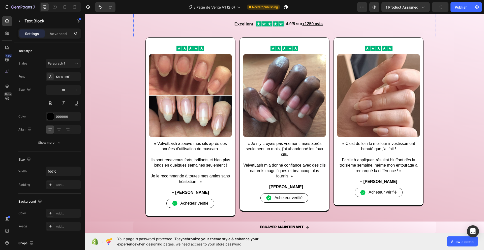
scroll to position [528, 0]
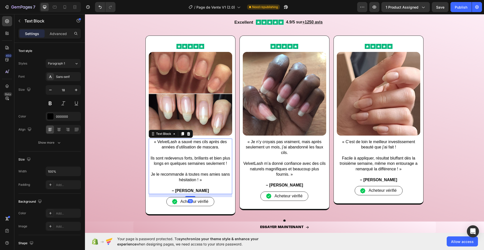
click at [188, 161] on p "Ils sont redevenus forts, brillants et bien plus longs en quelques semaines seu…" at bounding box center [190, 161] width 82 height 11
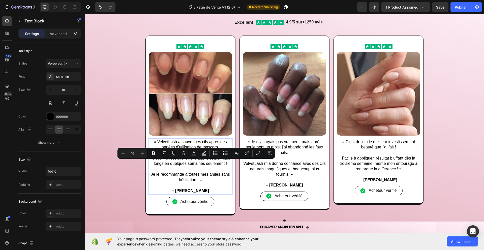
click at [158, 141] on p "« VelvetLash a sauvé mes cils après des années d'utilisation de mascara." at bounding box center [190, 144] width 82 height 11
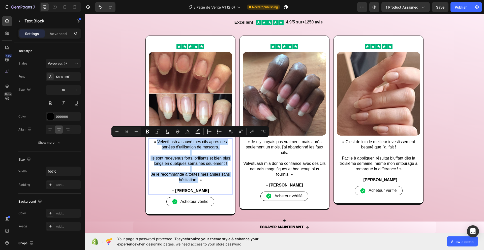
drag, startPoint x: 158, startPoint y: 141, endPoint x: 198, endPoint y: 180, distance: 55.6
click at [198, 180] on div "« VelvetLash a sauvé mes cils après des années d'utilisation de mascara. Ils so…" at bounding box center [190, 166] width 83 height 55
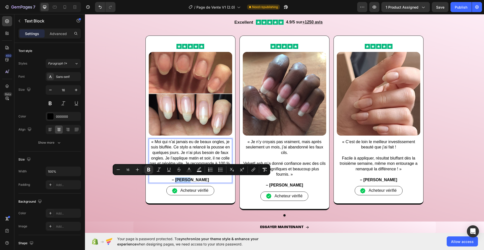
drag, startPoint x: 198, startPoint y: 180, endPoint x: 183, endPoint y: 180, distance: 15.1
click at [183, 180] on strong "– Emma L." at bounding box center [190, 180] width 37 height 4
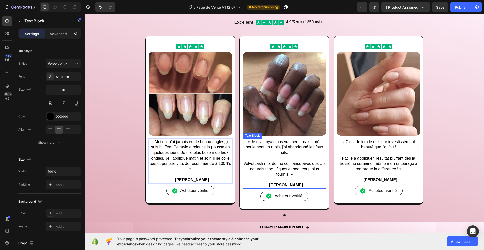
click at [249, 144] on p "« Je n’y croyais pas vraiment, mais après seulement un mois, j’ai abandonné les…" at bounding box center [284, 147] width 82 height 16
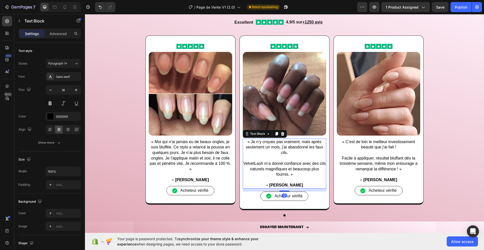
click at [251, 142] on p "« Je n’y croyais pas vraiment, mais après seulement un mois, j’ai abandonné les…" at bounding box center [284, 147] width 82 height 16
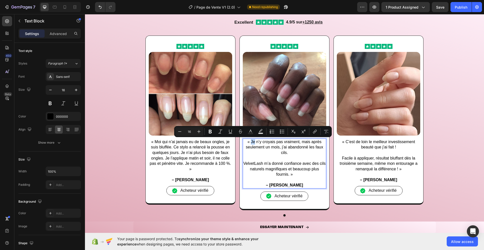
click at [252, 142] on p "« Je n’y croyais pas vraiment, mais après seulement un mois, j’ai abandonné les…" at bounding box center [284, 147] width 82 height 16
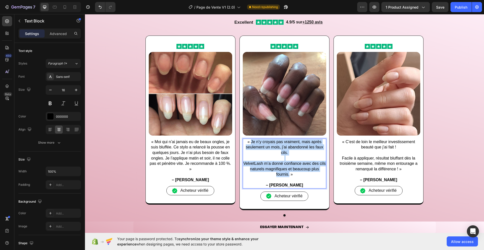
drag, startPoint x: 251, startPoint y: 142, endPoint x: 289, endPoint y: 174, distance: 49.9
click at [289, 174] on div "« Je n’y croyais pas vraiment, mais après seulement un mois, j’ai abandonné les…" at bounding box center [284, 164] width 83 height 50
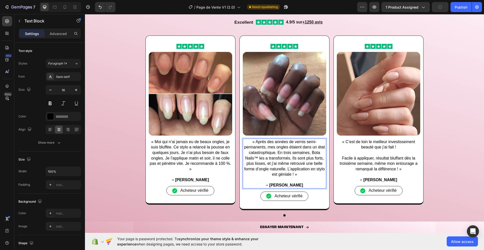
click at [279, 185] on strong "– Laura P." at bounding box center [284, 185] width 37 height 4
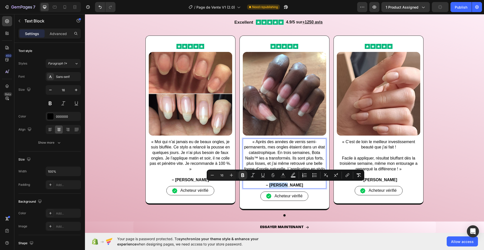
drag, startPoint x: 279, startPoint y: 185, endPoint x: 292, endPoint y: 186, distance: 13.6
click at [292, 186] on strong "– Laura P." at bounding box center [284, 185] width 37 height 4
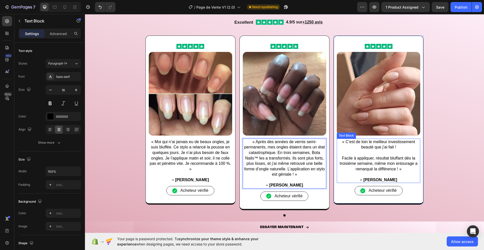
click at [348, 142] on p "« C’est de loin le meilleur investissement beauté que j’ai fait !" at bounding box center [378, 144] width 82 height 11
click at [346, 142] on p "« C’est de loin le meilleur investissement beauté que j’ai fait !" at bounding box center [378, 144] width 82 height 11
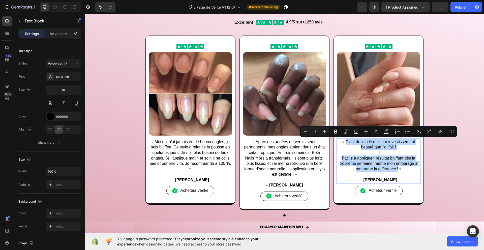
drag, startPoint x: 346, startPoint y: 142, endPoint x: 398, endPoint y: 169, distance: 58.7
click at [398, 169] on div "« C’est de loin le meilleur investissement beauté que j’ai fait ! Facile à appl…" at bounding box center [378, 161] width 83 height 45
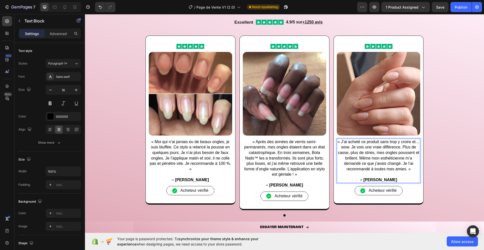
click at [371, 180] on strong "– Sophie V." at bounding box center [378, 180] width 37 height 4
drag, startPoint x: 371, startPoint y: 180, endPoint x: 387, endPoint y: 181, distance: 15.9
click at [387, 181] on strong "– Sophie V." at bounding box center [378, 180] width 37 height 4
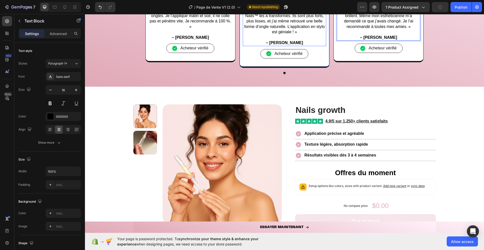
scroll to position [731, 0]
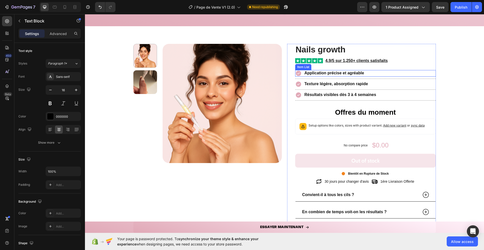
click at [326, 73] on strong "Application précise et agréable" at bounding box center [335, 73] width 60 height 4
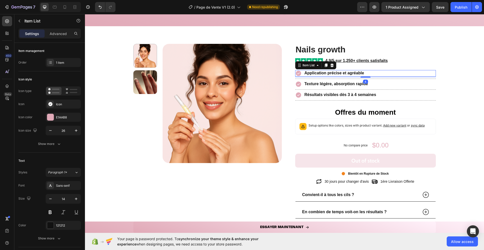
click at [326, 73] on strong "Application précise et agréable" at bounding box center [335, 73] width 60 height 4
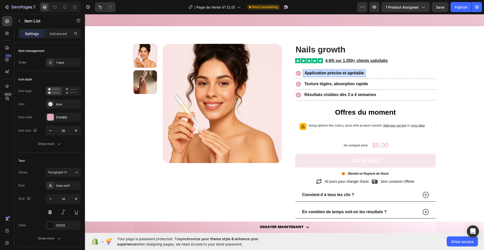
click at [326, 73] on strong "Application précise et agréable" at bounding box center [335, 73] width 60 height 4
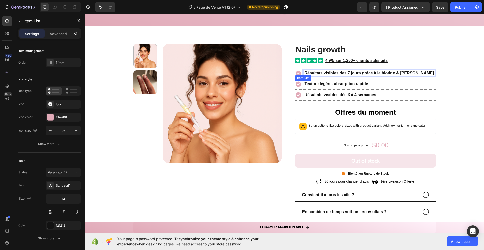
click at [316, 83] on strong "Texture légère, absorption rapide" at bounding box center [337, 84] width 64 height 4
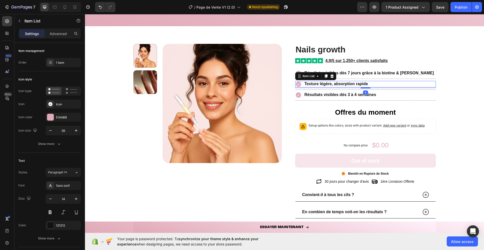
click at [316, 83] on strong "Texture légère, absorption rapide" at bounding box center [337, 84] width 64 height 4
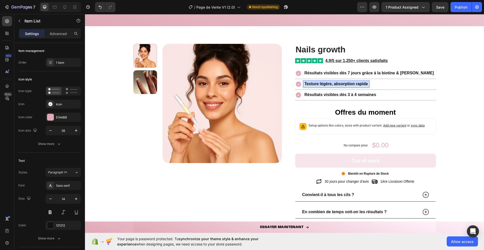
click at [316, 83] on strong "Texture légère, absorption rapide" at bounding box center [337, 84] width 64 height 4
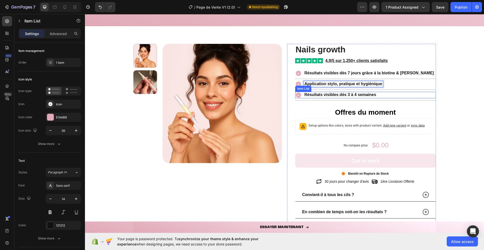
click at [318, 96] on strong "Résultats visibles dès 3 à 4 semaines" at bounding box center [341, 95] width 72 height 4
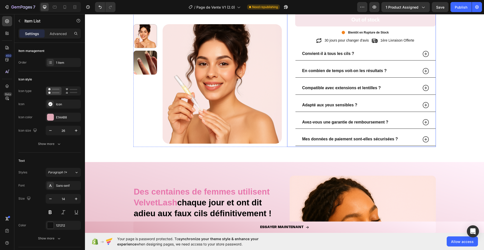
scroll to position [876, 0]
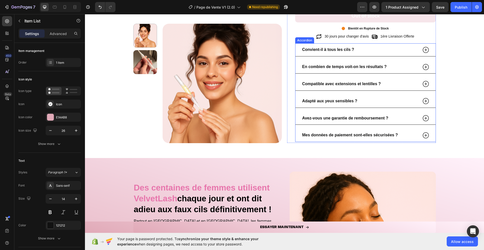
click at [323, 52] on strong "Convient-il à tous les cils ?" at bounding box center [328, 49] width 52 height 4
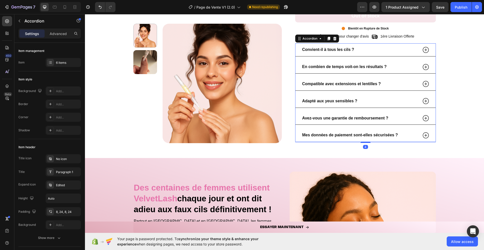
click at [323, 52] on strong "Convient-il à tous les cils ?" at bounding box center [328, 49] width 52 height 4
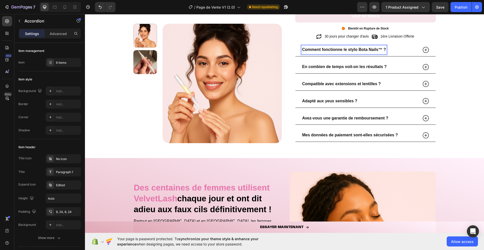
click at [425, 50] on icon at bounding box center [426, 50] width 6 height 6
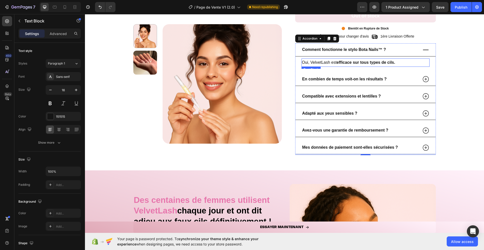
click at [322, 63] on p "Oui, VelvetLash est efficace sur tous types de cils." at bounding box center [365, 62] width 127 height 7
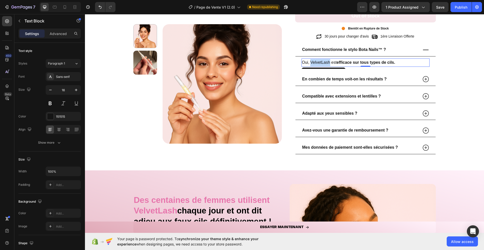
click at [322, 63] on p "Oui, VelvetLash est efficace sur tous types de cils." at bounding box center [365, 62] width 127 height 7
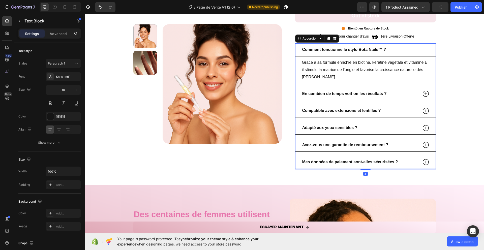
click at [427, 96] on icon at bounding box center [426, 94] width 6 height 6
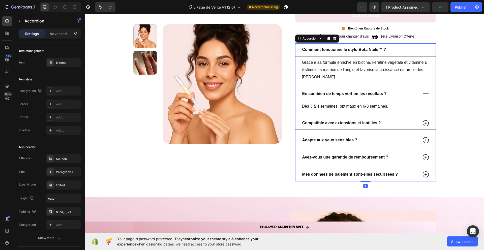
click at [426, 49] on icon at bounding box center [426, 50] width 8 height 8
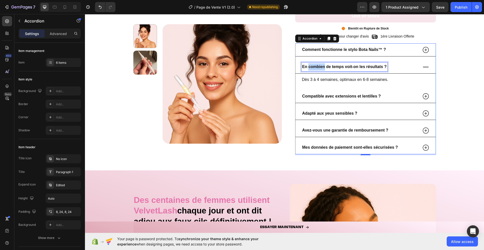
click at [322, 68] on strong "En combien de temps voit-on les résultats ?" at bounding box center [344, 67] width 84 height 4
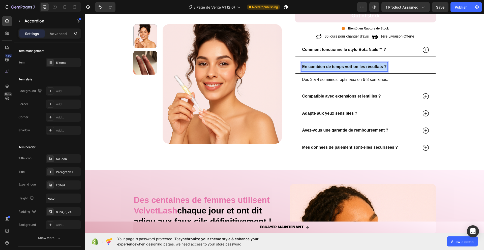
click at [322, 68] on strong "En combien de temps voit-on les résultats ?" at bounding box center [344, 67] width 84 height 4
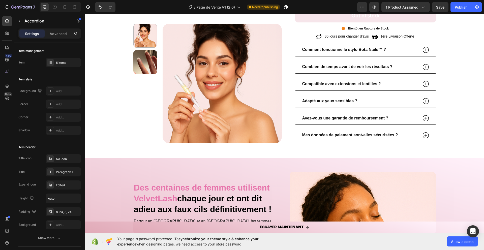
click at [425, 66] on icon at bounding box center [426, 67] width 6 height 6
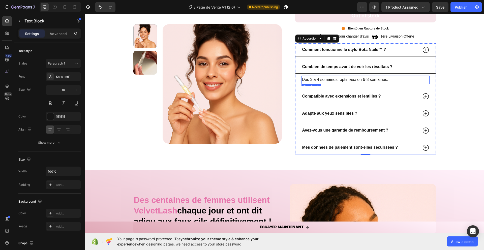
click at [341, 78] on p "Dès 3 à 4 semaines, optimaux en 6-8 semaines." at bounding box center [365, 79] width 127 height 7
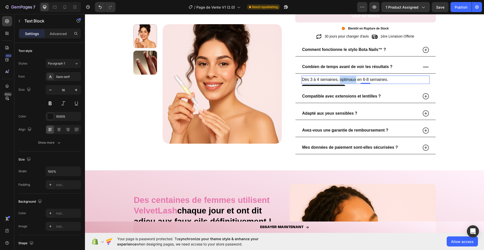
click at [341, 78] on p "Dès 3 à 4 semaines, optimaux en 6-8 semaines." at bounding box center [365, 79] width 127 height 7
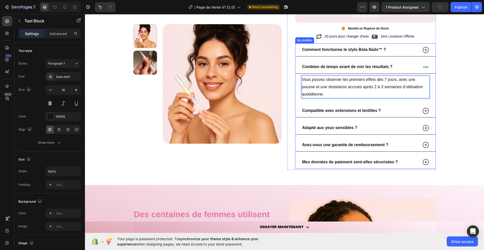
click at [426, 67] on icon at bounding box center [426, 67] width 8 height 8
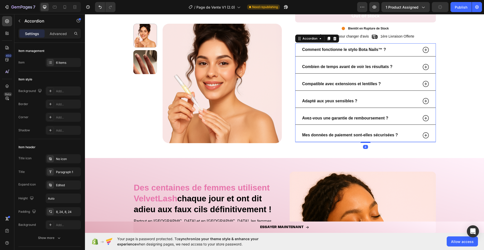
click at [428, 82] on icon at bounding box center [426, 84] width 8 height 8
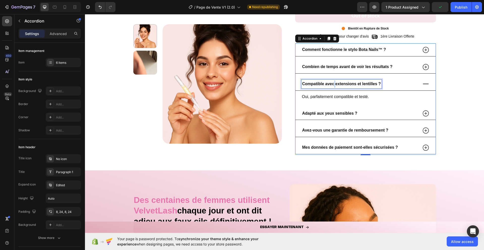
click at [333, 84] on strong "Compatible avec extensions et lentilles ?" at bounding box center [341, 84] width 79 height 4
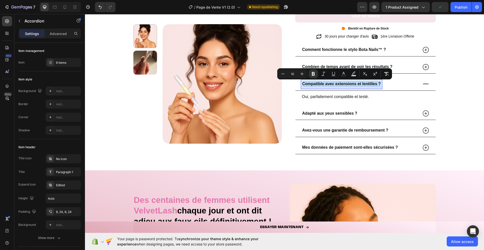
click at [333, 84] on strong "Compatible avec extensions et lentilles ?" at bounding box center [341, 84] width 79 height 4
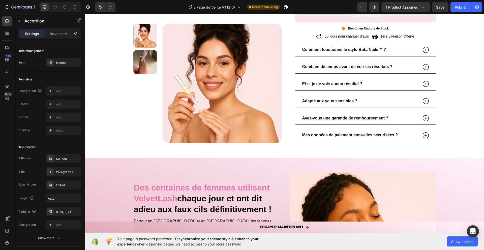
click at [425, 84] on icon at bounding box center [426, 84] width 8 height 8
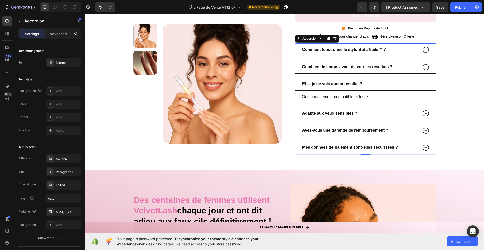
click at [341, 96] on p "Oui, parfaitement compatible et testé." at bounding box center [365, 96] width 127 height 7
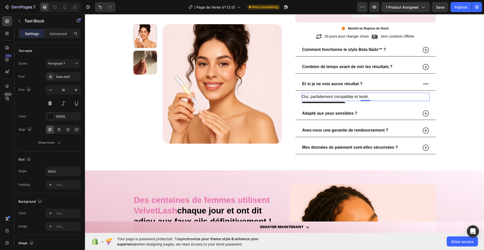
click at [341, 96] on p "Oui, parfaitement compatible et testé." at bounding box center [365, 96] width 127 height 7
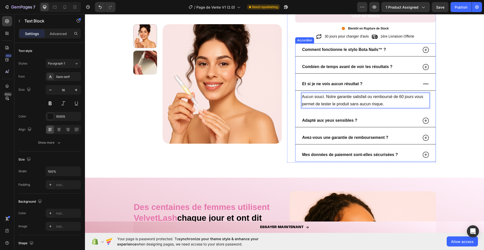
click at [425, 84] on icon at bounding box center [426, 84] width 8 height 8
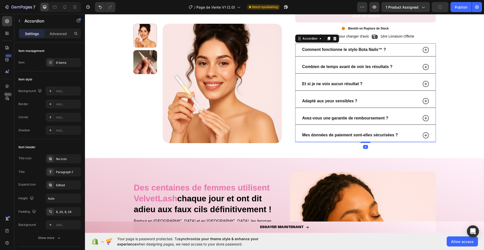
click at [428, 101] on icon at bounding box center [426, 101] width 8 height 8
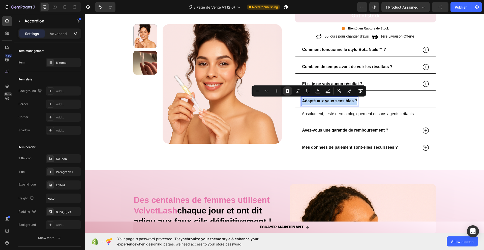
click at [309, 103] on p "Adapté aux yeux sensibles ?" at bounding box center [329, 101] width 55 height 7
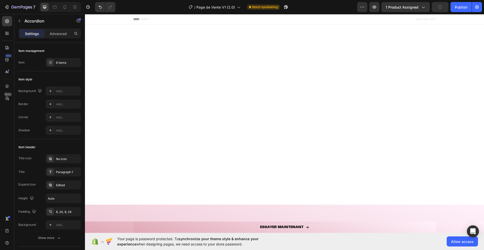
scroll to position [876, 0]
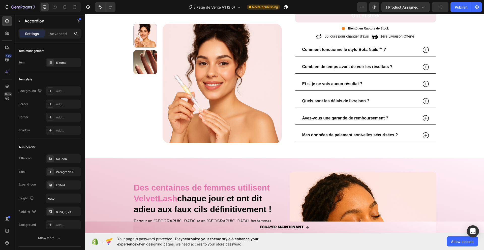
click at [426, 103] on icon at bounding box center [426, 101] width 8 height 8
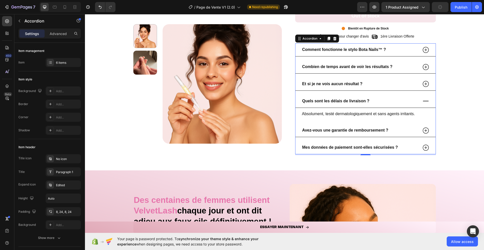
click at [340, 115] on p "Absolument, testé dermatologiquement et sans agents irritants." at bounding box center [365, 113] width 127 height 7
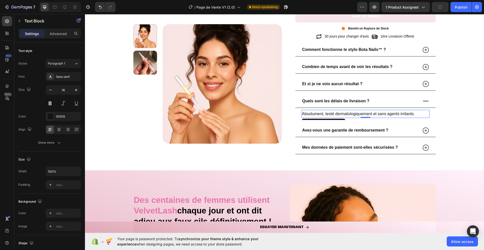
click at [340, 115] on p "Absolument, testé dermatologiquement et sans agents irritants." at bounding box center [365, 113] width 127 height 7
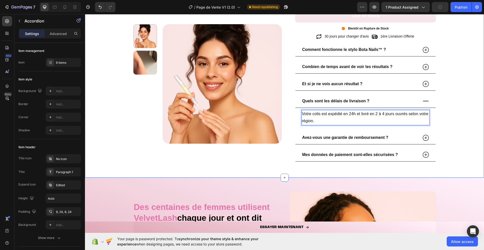
click at [427, 99] on icon at bounding box center [426, 101] width 8 height 8
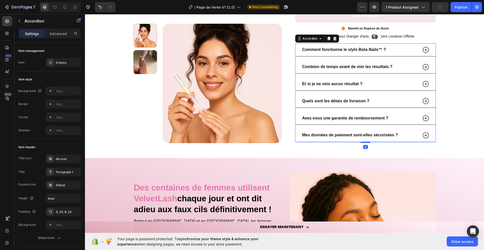
click at [424, 117] on icon at bounding box center [426, 118] width 8 height 8
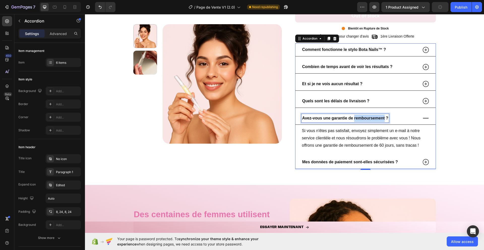
click at [360, 116] on strong "Avez-vous une garantie de remboursement ?" at bounding box center [345, 118] width 86 height 4
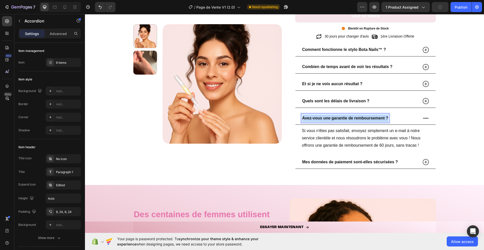
click at [360, 116] on strong "Avez-vous une garantie de remboursement ?" at bounding box center [345, 118] width 86 height 4
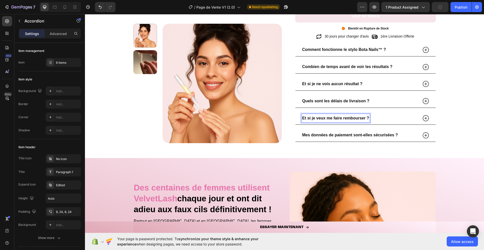
click at [425, 117] on icon at bounding box center [426, 118] width 8 height 8
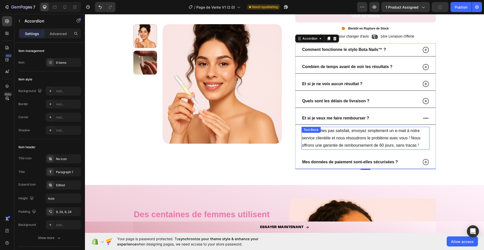
click at [367, 133] on p "Si vous n'êtes pas satisfait, envoyez simplement un e-mail à notre service clie…" at bounding box center [365, 138] width 127 height 22
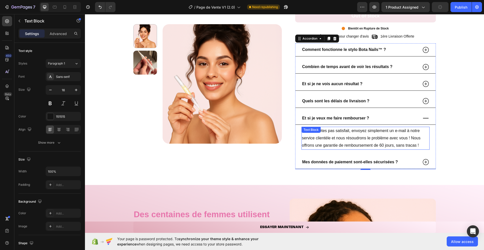
click at [367, 133] on p "Si vous n'êtes pas satisfait, envoyez simplement un e-mail à notre service clie…" at bounding box center [365, 138] width 127 height 22
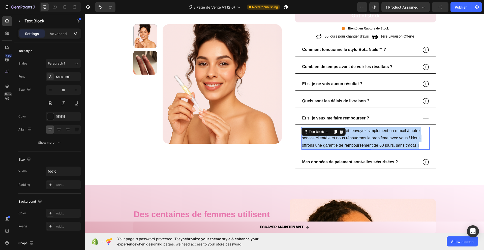
click at [367, 133] on p "Si vous n'êtes pas satisfait, envoyez simplement un e-mail à notre service clie…" at bounding box center [365, 138] width 127 height 22
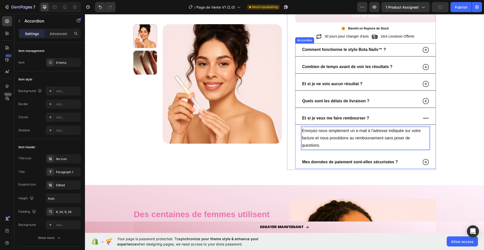
click at [425, 121] on icon at bounding box center [426, 118] width 8 height 8
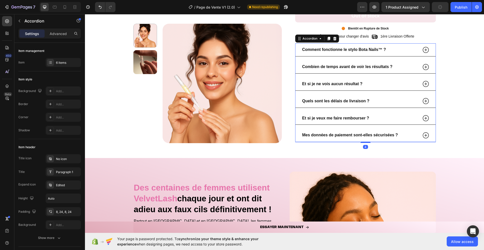
click at [427, 136] on icon at bounding box center [426, 136] width 8 height 8
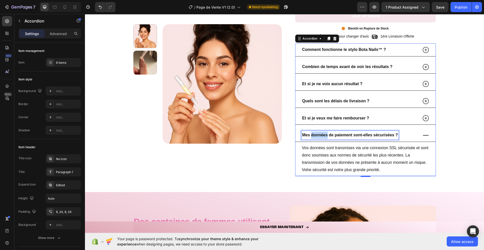
click at [324, 135] on strong "Mes données de paiement sont-elles sécurisées ?" at bounding box center [350, 135] width 96 height 4
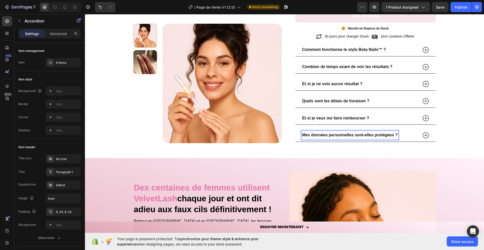
click at [423, 135] on icon at bounding box center [426, 135] width 6 height 6
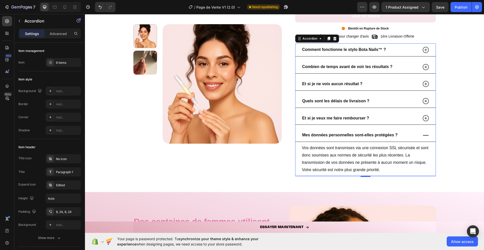
click at [338, 158] on p "Vos données sont transmises via une connexion SSL sécurisée et sont donc soumis…" at bounding box center [365, 158] width 127 height 29
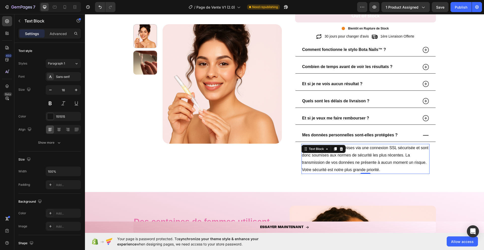
click at [338, 158] on p "Vos données sont transmises via une connexion SSL sécurisée et sont donc soumis…" at bounding box center [365, 158] width 127 height 29
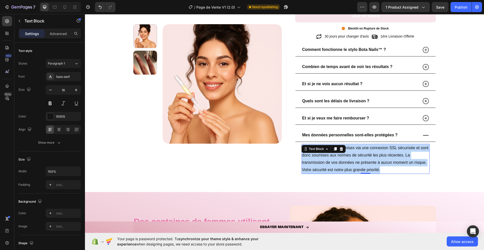
click at [338, 158] on p "Vos données sont transmises via une connexion SSL sécurisée et sont donc soumis…" at bounding box center [365, 158] width 127 height 29
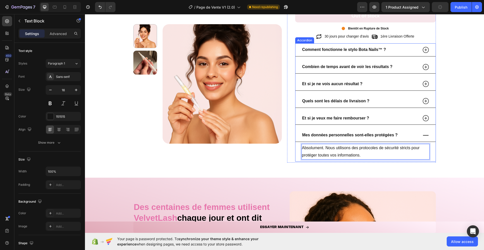
click at [428, 134] on icon at bounding box center [426, 136] width 8 height 8
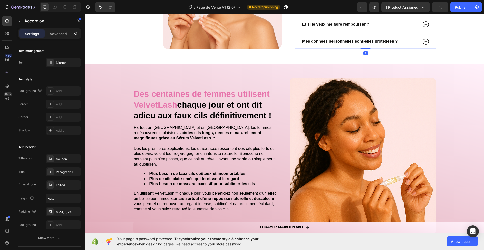
scroll to position [1004, 0]
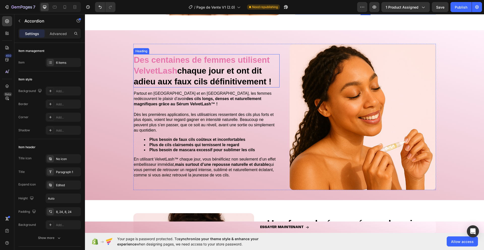
click at [243, 71] on strong "chaque jour et ont dit adieu aux faux cils définitivement !" at bounding box center [203, 76] width 138 height 20
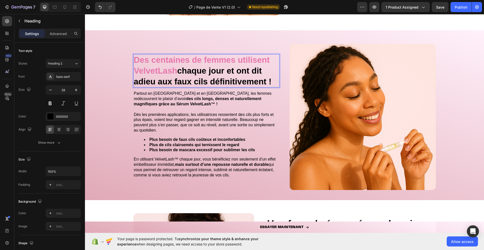
click at [243, 71] on strong "chaque jour et ont dit adieu aux faux cils définitivement !" at bounding box center [203, 76] width 138 height 20
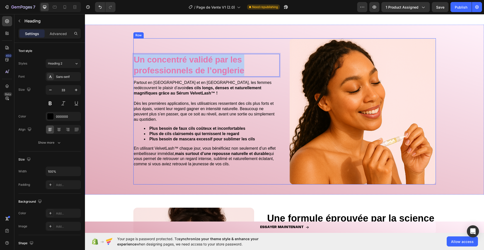
drag, startPoint x: 243, startPoint y: 73, endPoint x: 140, endPoint y: 54, distance: 104.7
click at [140, 54] on div "Un concentré validé par les professionnels de l’onglerie Heading 12 Partout en …" at bounding box center [206, 111] width 146 height 146
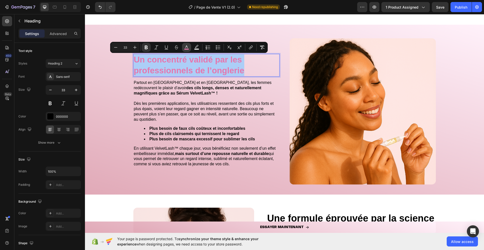
click at [189, 46] on icon "Editor contextual toolbar" at bounding box center [186, 47] width 5 height 5
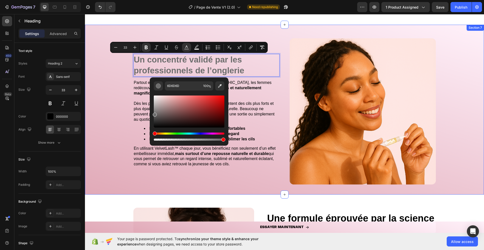
drag, startPoint x: 274, startPoint y: 113, endPoint x: 135, endPoint y: 140, distance: 141.0
type input "000000"
drag, startPoint x: 154, startPoint y: 114, endPoint x: 151, endPoint y: 136, distance: 22.1
click at [151, 136] on div "000000 100 %" at bounding box center [189, 109] width 79 height 64
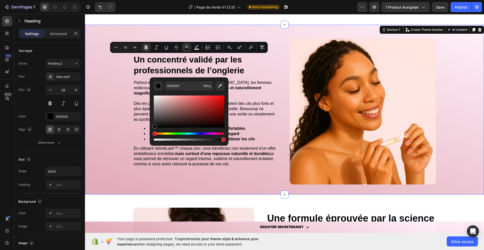
click at [119, 120] on div "⁠⁠⁠⁠⁠⁠⁠ Un concentré validé par les professionnels de l’onglerie Heading Partou…" at bounding box center [284, 114] width 399 height 162
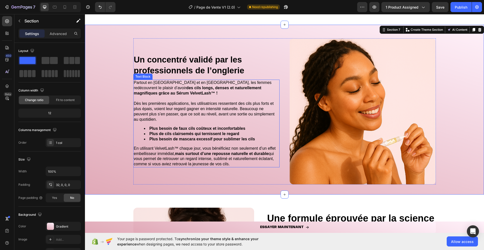
click at [221, 135] on strong "Plus de cils clairsemés qui ternissent le regard" at bounding box center [195, 134] width 90 height 4
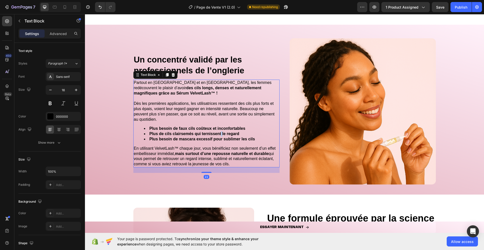
click at [221, 135] on strong "Plus de cils clairsemés qui ternissent le regard" at bounding box center [195, 134] width 90 height 4
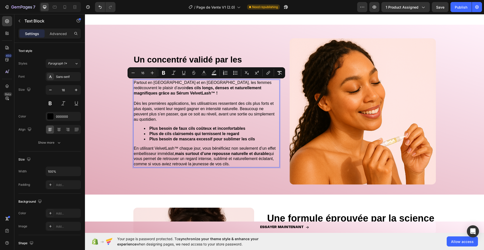
scroll to position [1019, 0]
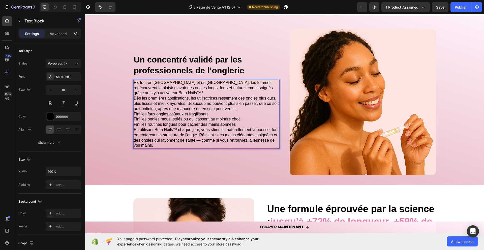
click at [183, 82] on p "Partout en [GEOGRAPHIC_DATA] et en [GEOGRAPHIC_DATA], les femmes redécouvrent l…" at bounding box center [206, 88] width 145 height 16
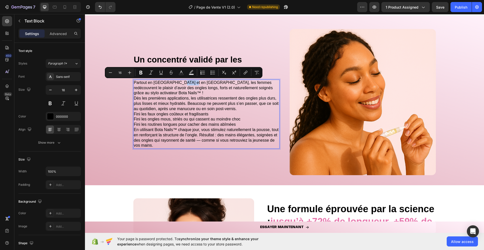
click at [190, 83] on p "Partout en [GEOGRAPHIC_DATA] et en [GEOGRAPHIC_DATA], les femmes redécouvrent l…" at bounding box center [206, 88] width 145 height 16
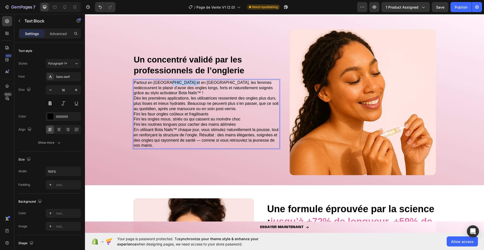
drag, startPoint x: 190, startPoint y: 83, endPoint x: 168, endPoint y: 83, distance: 22.2
click at [168, 83] on p "Partout en [GEOGRAPHIC_DATA] et en [GEOGRAPHIC_DATA], les femmes redécouvrent l…" at bounding box center [206, 88] width 145 height 16
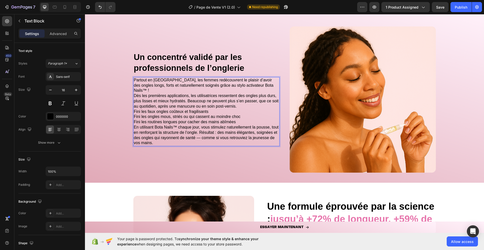
click at [263, 88] on p "Partout en [GEOGRAPHIC_DATA], les femmes redécouvrent le plaisir d’avoir des on…" at bounding box center [206, 86] width 145 height 16
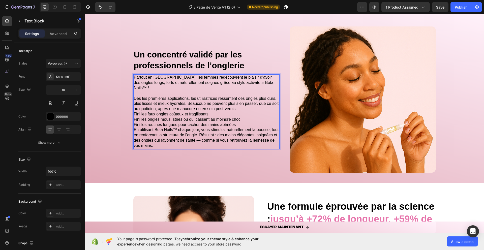
scroll to position [1019, 0]
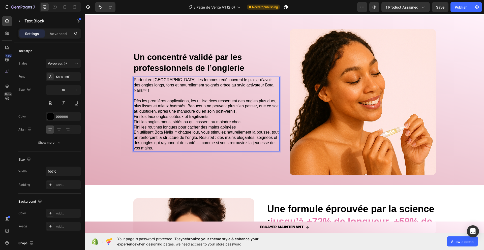
click at [245, 109] on p "Dès les premières applications, les utilisatrices ressentent des ongles plus du…" at bounding box center [206, 107] width 145 height 16
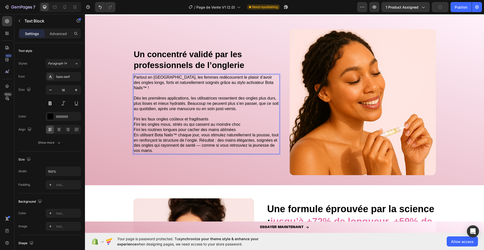
scroll to position [1016, 0]
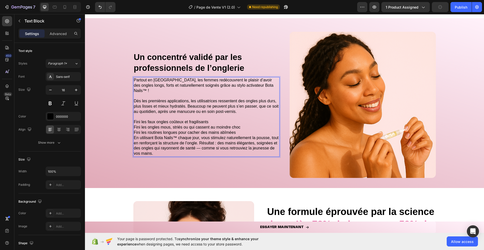
click at [243, 132] on p "Fini les routines longues pour cacher des mains abîmées" at bounding box center [206, 132] width 145 height 5
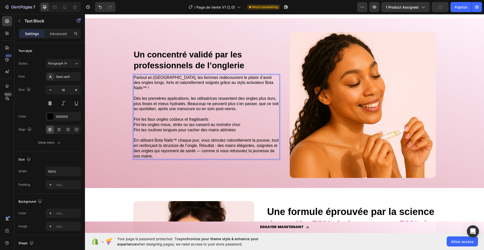
scroll to position [1014, 0]
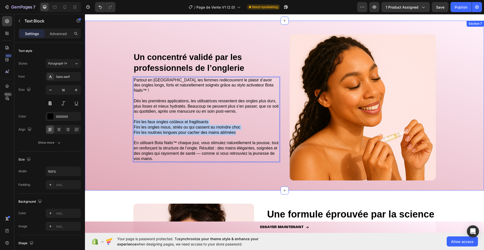
drag, startPoint x: 240, startPoint y: 129, endPoint x: 129, endPoint y: 119, distance: 111.0
click at [129, 119] on div "⁠⁠⁠⁠⁠⁠⁠ Un concentré validé par les professionnels de l’onglerie Heading Partou…" at bounding box center [284, 110] width 399 height 162
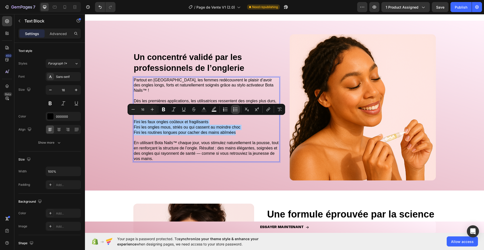
click at [233, 109] on icon "Editor contextual toolbar" at bounding box center [233, 109] width 1 height 1
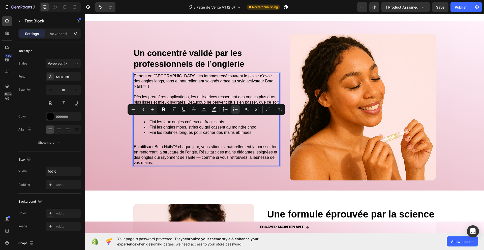
click at [175, 136] on div "Partout en [GEOGRAPHIC_DATA], les femmes redécouvrent le plaisir d’avoir des on…" at bounding box center [206, 119] width 146 height 93
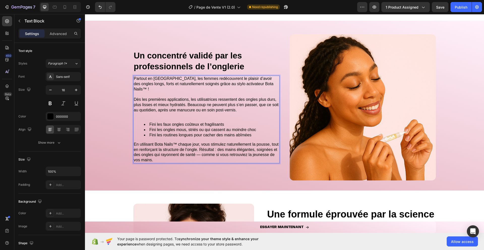
click at [171, 115] on p "Rich Text Editor. Editing area: main" at bounding box center [206, 115] width 145 height 5
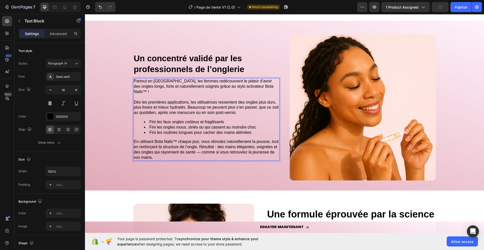
scroll to position [1009, 0]
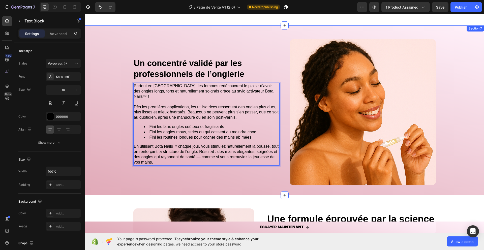
click at [102, 106] on div "⁠⁠⁠⁠⁠⁠⁠ Un concentré validé par les professionnels de l’onglerie Heading Partou…" at bounding box center [284, 115] width 399 height 162
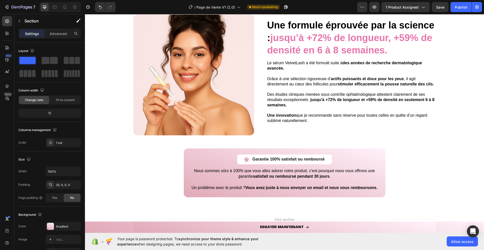
scroll to position [1154, 0]
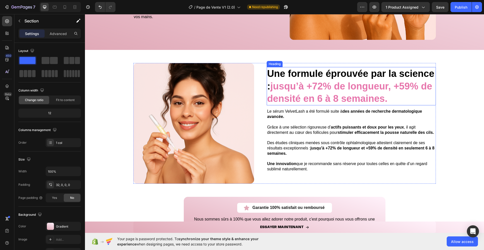
click at [290, 98] on strong "jusqu’à +72% de longueur, +59% de densité en 6 à 8 semaines." at bounding box center [349, 92] width 165 height 23
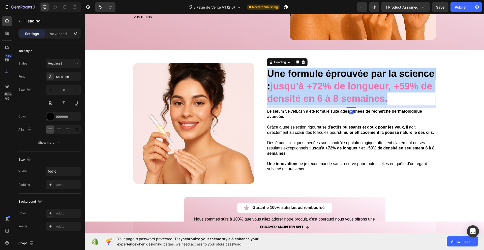
click at [290, 98] on strong "jusqu’à +72% de longueur, +59% de densité en 6 à 8 semaines." at bounding box center [349, 92] width 165 height 23
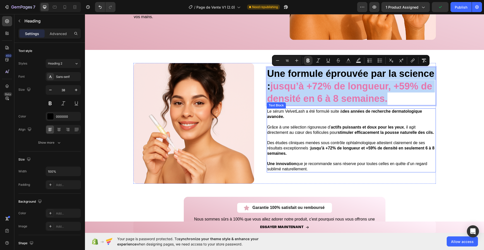
click at [318, 135] on p at bounding box center [351, 137] width 168 height 5
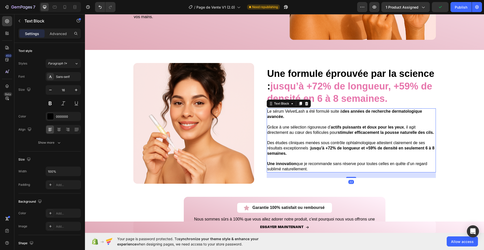
click at [318, 135] on p at bounding box center [351, 137] width 168 height 5
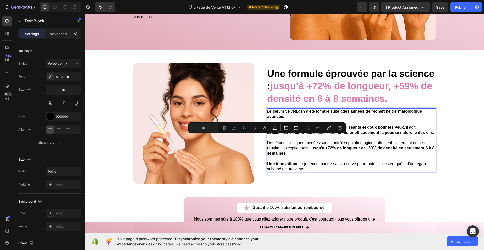
click at [337, 152] on p "Des études cliniques menées sous contrôle ophtalmologique attestent clairement …" at bounding box center [351, 148] width 168 height 16
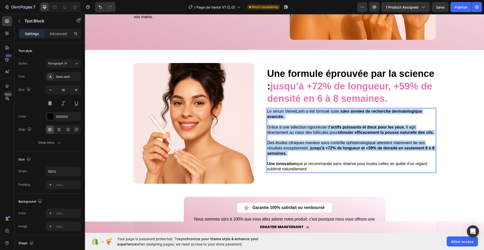
copy div "Le sérum VelvetLash a été formulé suite à des années de recherche dermatologiqu…"
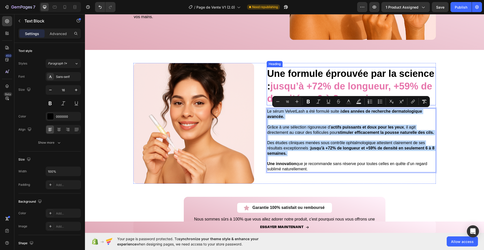
click at [299, 81] on strong "jusqu’à +72% de longueur, +59% de densité en 6 à 8 semaines." at bounding box center [349, 92] width 165 height 23
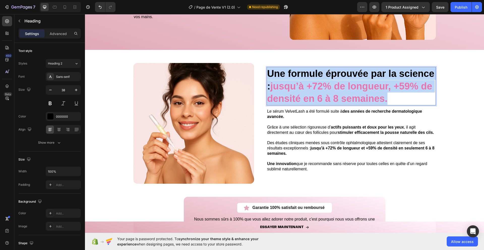
click at [299, 81] on strong "jusqu’à +72% de longueur, +59% de densité en 6 à 8 semaines." at bounding box center [349, 92] width 165 height 23
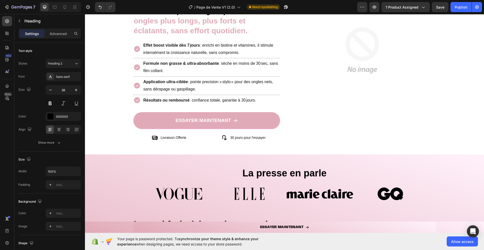
scroll to position [0, 0]
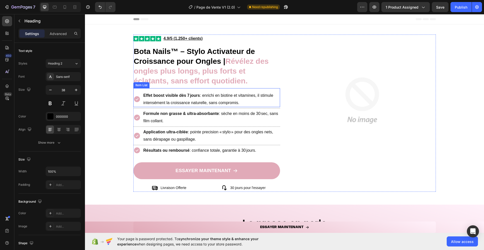
click at [138, 100] on icon at bounding box center [137, 99] width 6 height 6
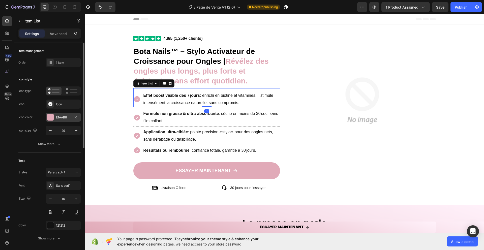
click at [64, 119] on div "E1AAB8" at bounding box center [63, 117] width 15 height 5
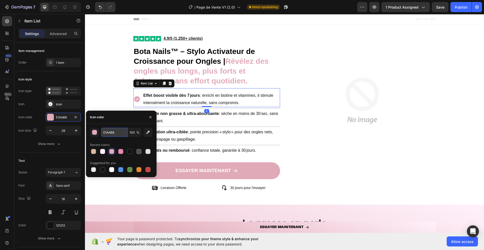
click at [105, 131] on input "E1AAB8" at bounding box center [114, 132] width 26 height 9
click at [151, 115] on icon "button" at bounding box center [151, 117] width 4 height 4
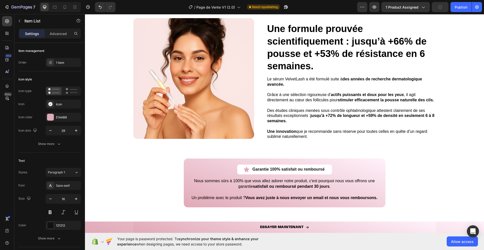
scroll to position [1195, 0]
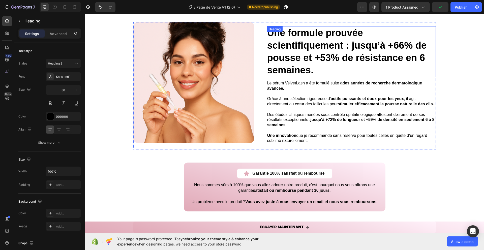
click at [351, 46] on strong "Une formule prouvée scientifiquement : jusqu’à +66% de pousse et +53% de résist…" at bounding box center [346, 51] width 159 height 48
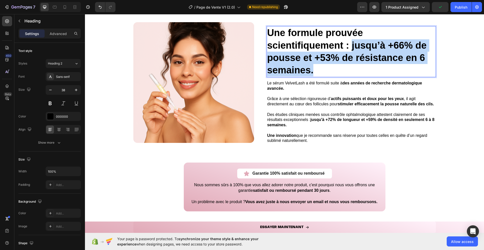
drag, startPoint x: 351, startPoint y: 46, endPoint x: 351, endPoint y: 67, distance: 20.9
click at [351, 67] on p "Une formule prouvée scientifiquement : jusqu’à +66% de pousse et +53% de résist…" at bounding box center [351, 52] width 168 height 50
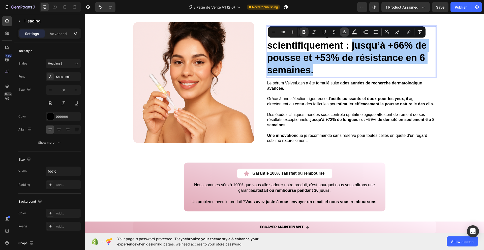
click at [346, 34] on rect "Editor contextual toolbar" at bounding box center [344, 33] width 5 height 1
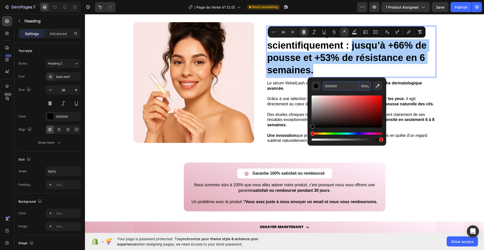
click at [334, 84] on input "000000" at bounding box center [341, 85] width 36 height 9
paste input "E1AAB8"
type input "E1AAB8"
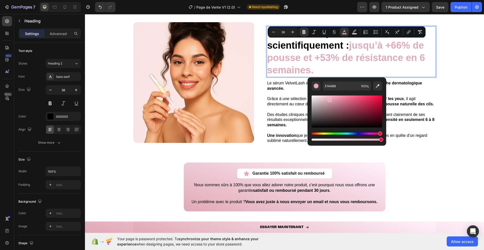
click at [347, 95] on div "Editor contextual toolbar" at bounding box center [347, 118] width 71 height 47
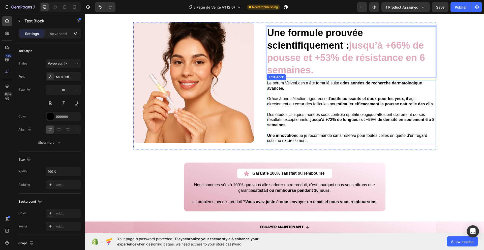
click at [284, 94] on p at bounding box center [351, 93] width 168 height 5
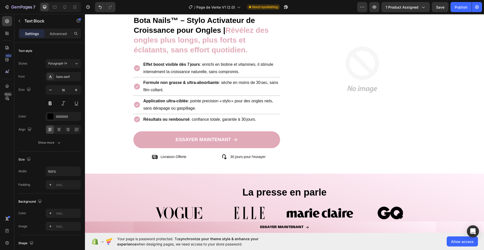
scroll to position [0, 0]
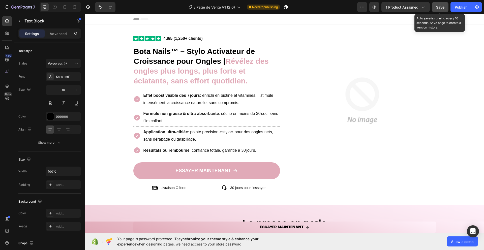
click at [442, 10] on button "Save" at bounding box center [440, 7] width 17 height 10
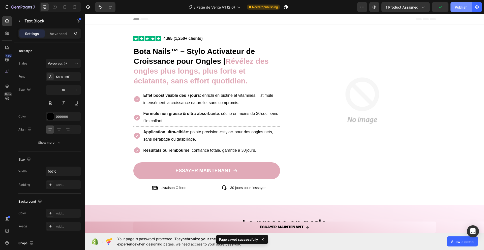
click at [465, 7] on div "Publish" at bounding box center [461, 7] width 13 height 5
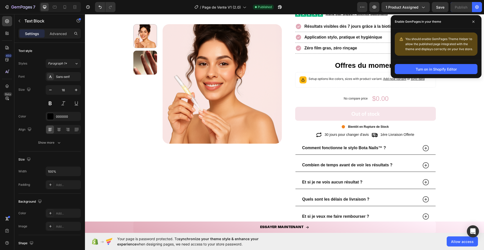
scroll to position [779, 0]
